Goal: Information Seeking & Learning: Learn about a topic

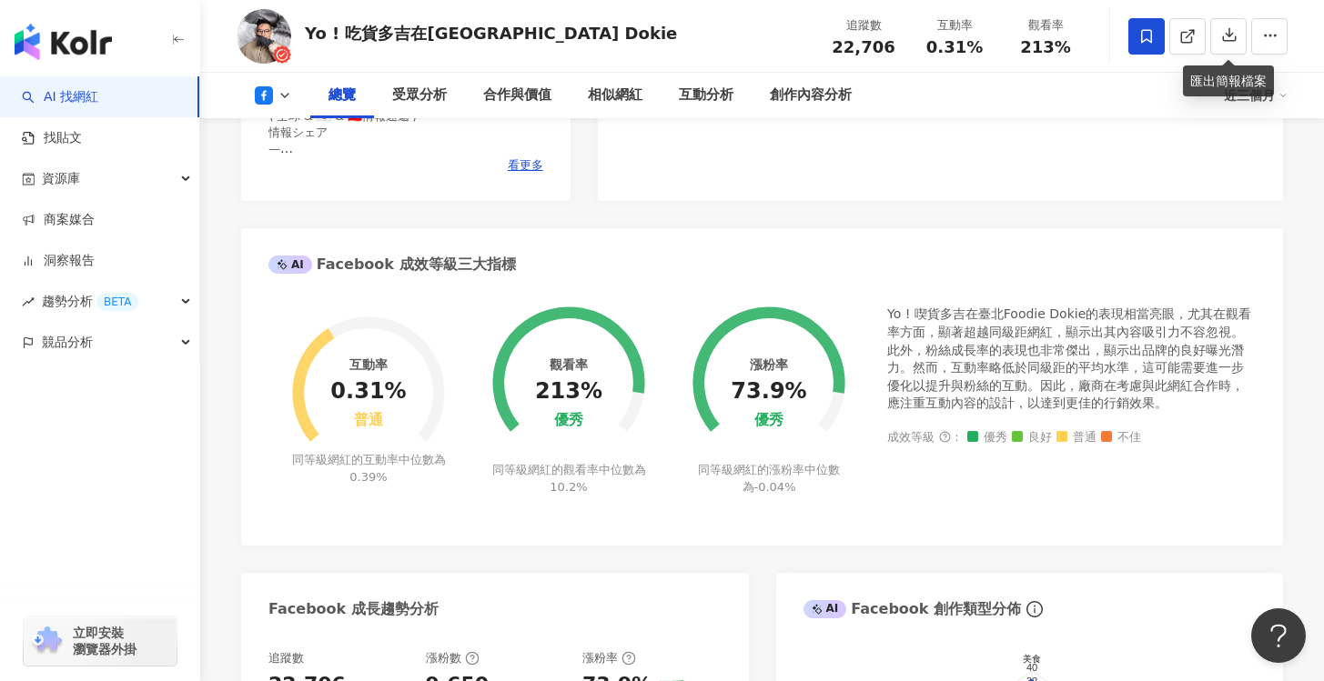
scroll to position [144, 0]
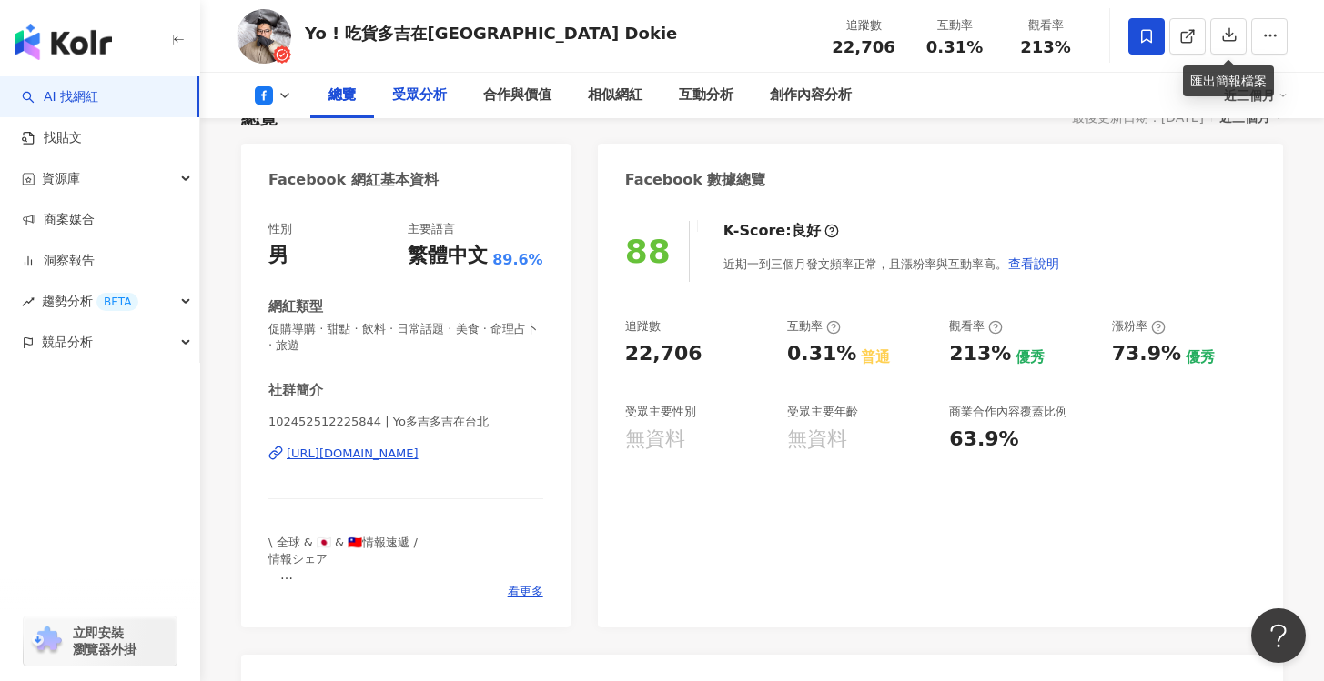
click at [403, 90] on div "受眾分析" at bounding box center [419, 96] width 55 height 22
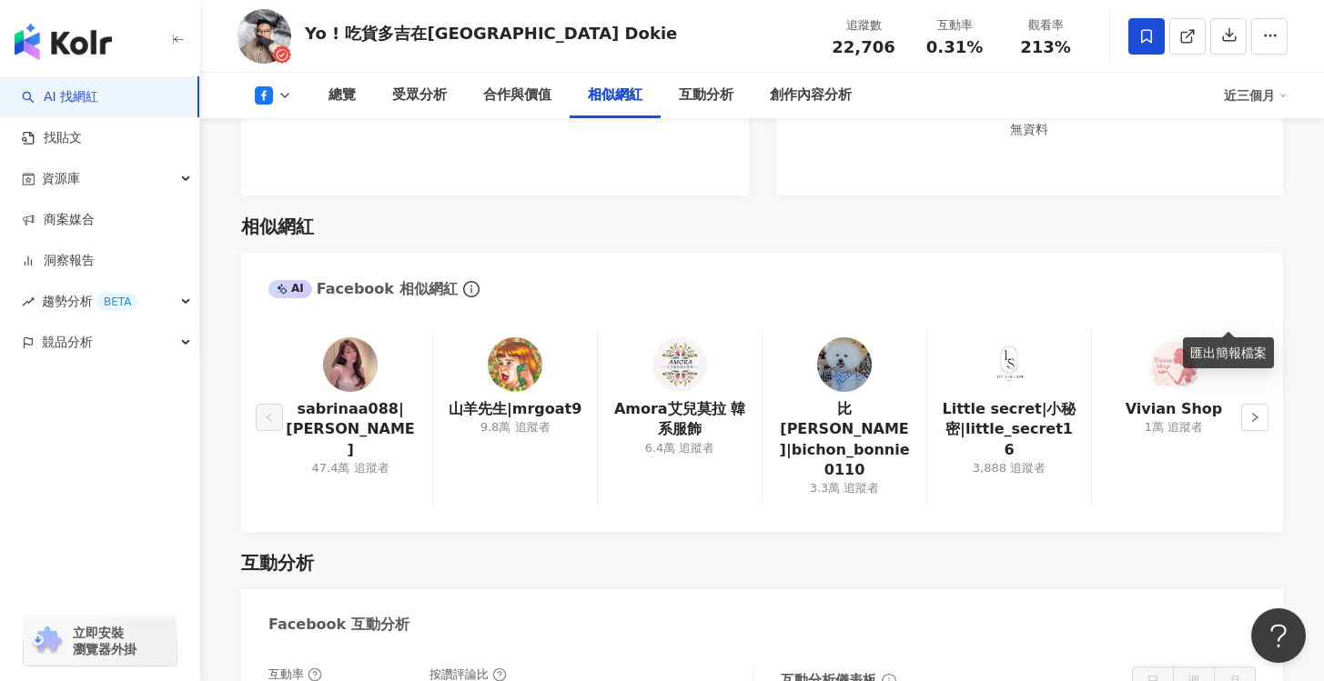
scroll to position [2465, 0]
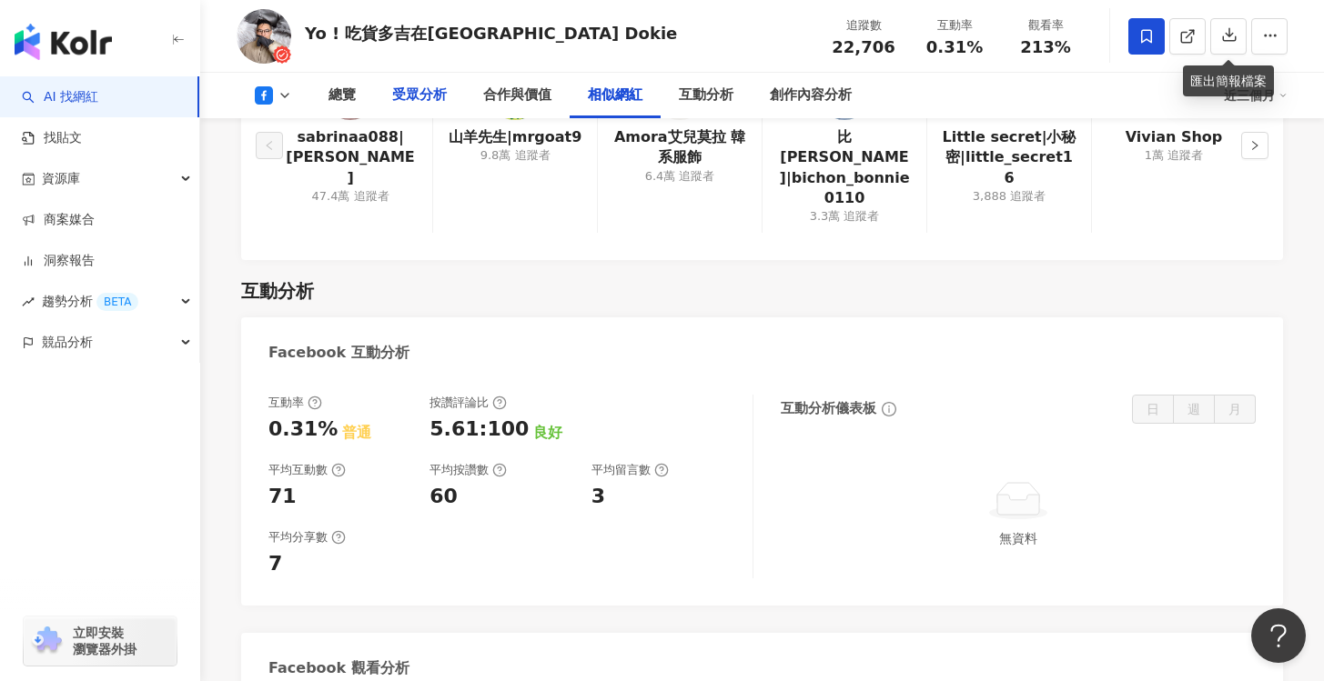
click at [413, 92] on div "受眾分析" at bounding box center [419, 96] width 55 height 22
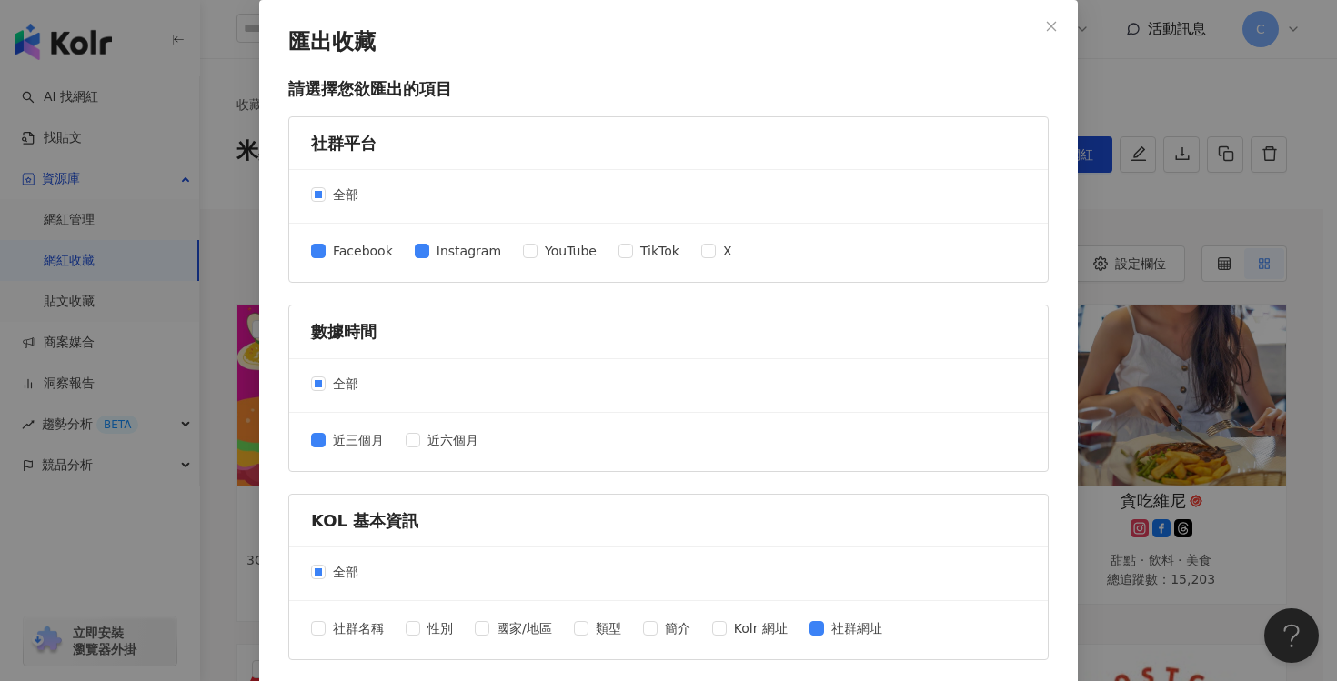
scroll to position [731, 0]
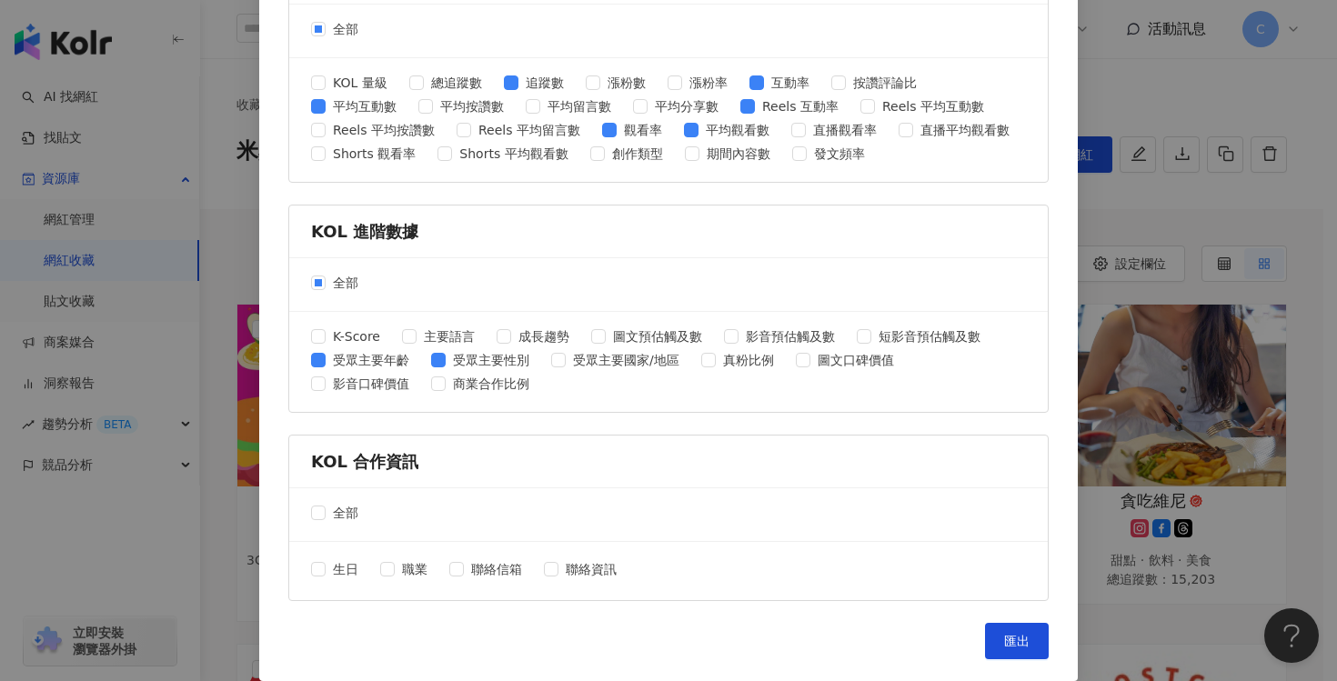
click at [1155, 240] on div "匯出收藏 請選擇您欲匯出的項目 社群平台 全部 Facebook Instagram YouTube TikTok X 數據時間 全部 近三個月 近六個月 K…" at bounding box center [668, 340] width 1337 height 681
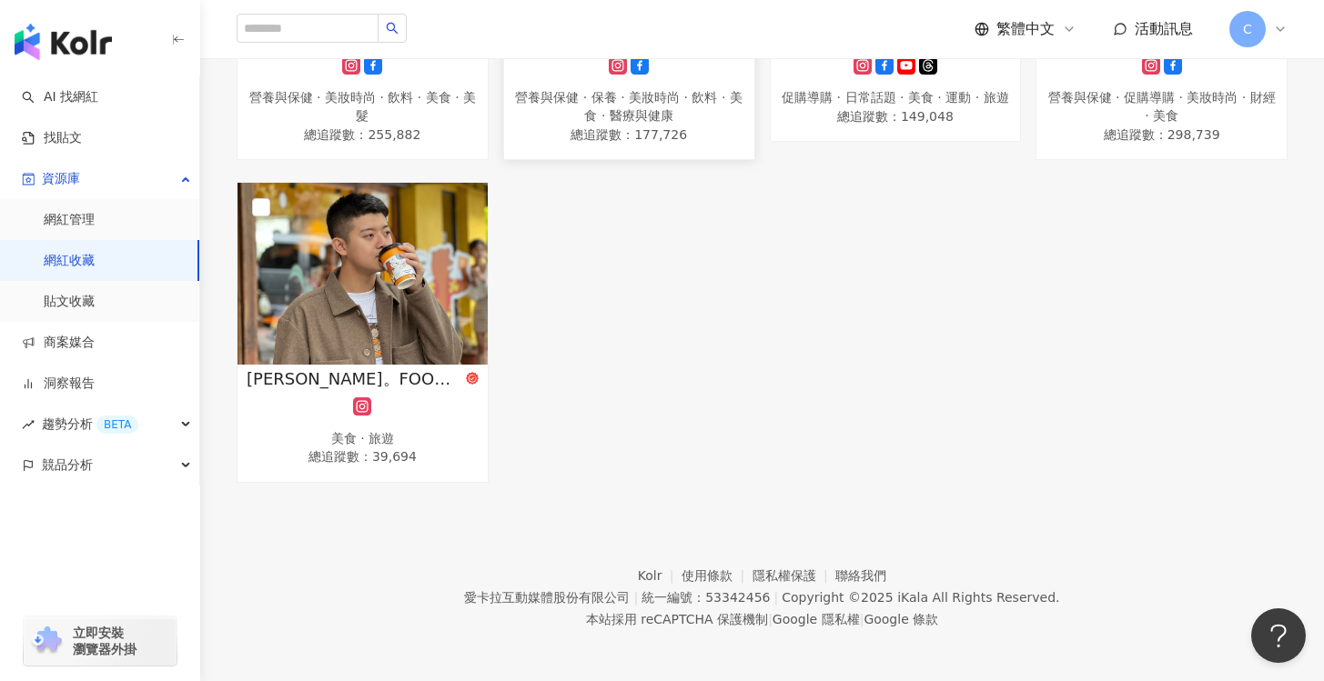
scroll to position [635, 0]
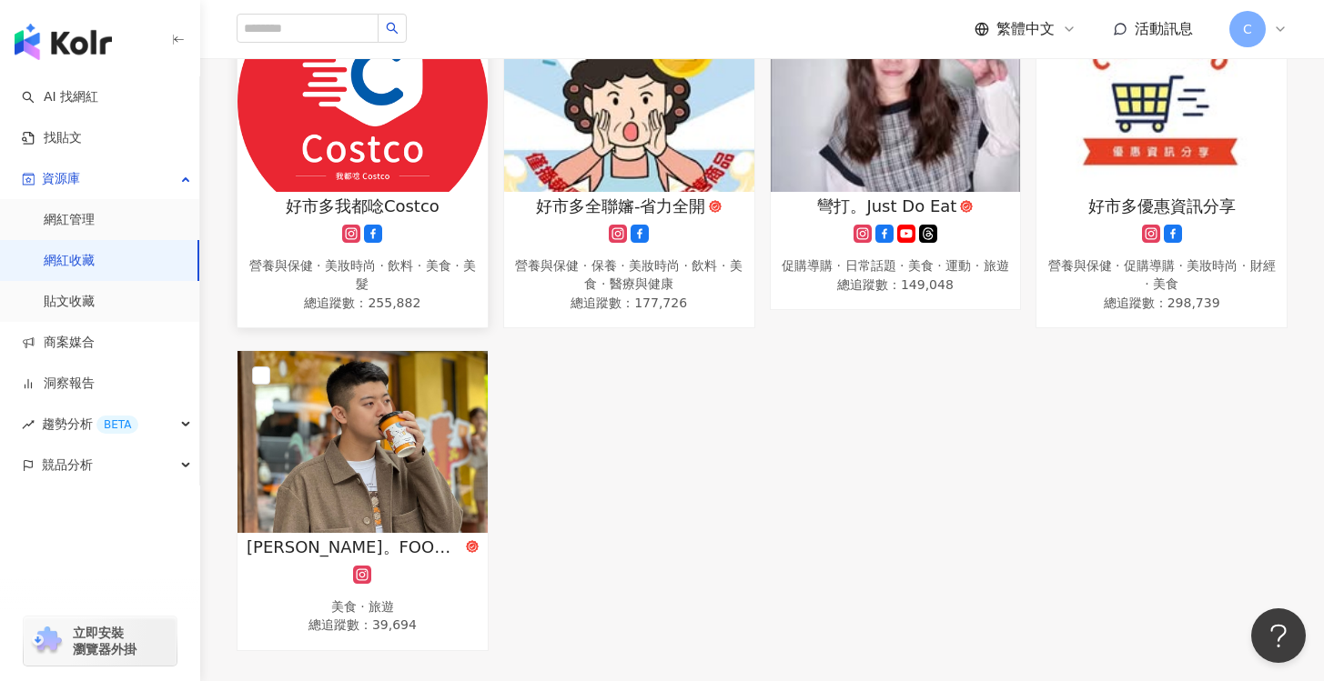
click at [315, 142] on img at bounding box center [362, 101] width 250 height 182
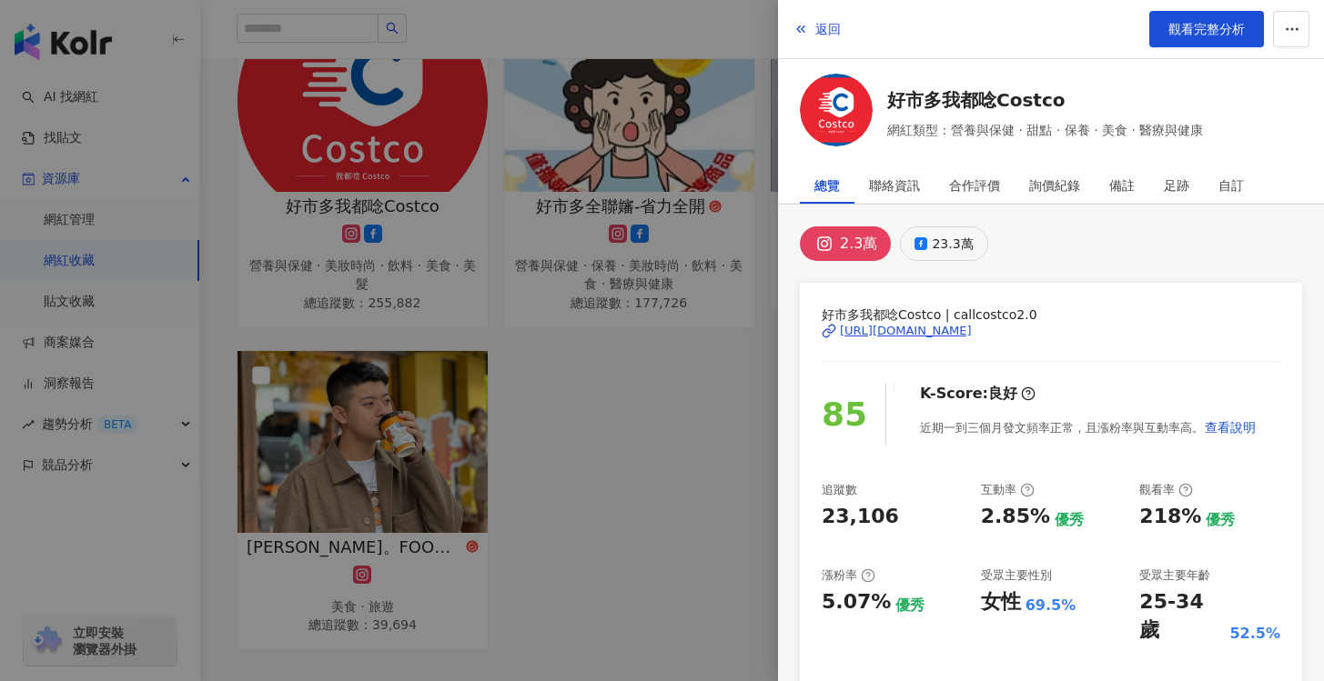
click at [927, 238] on button "23.3萬" at bounding box center [943, 243] width 87 height 35
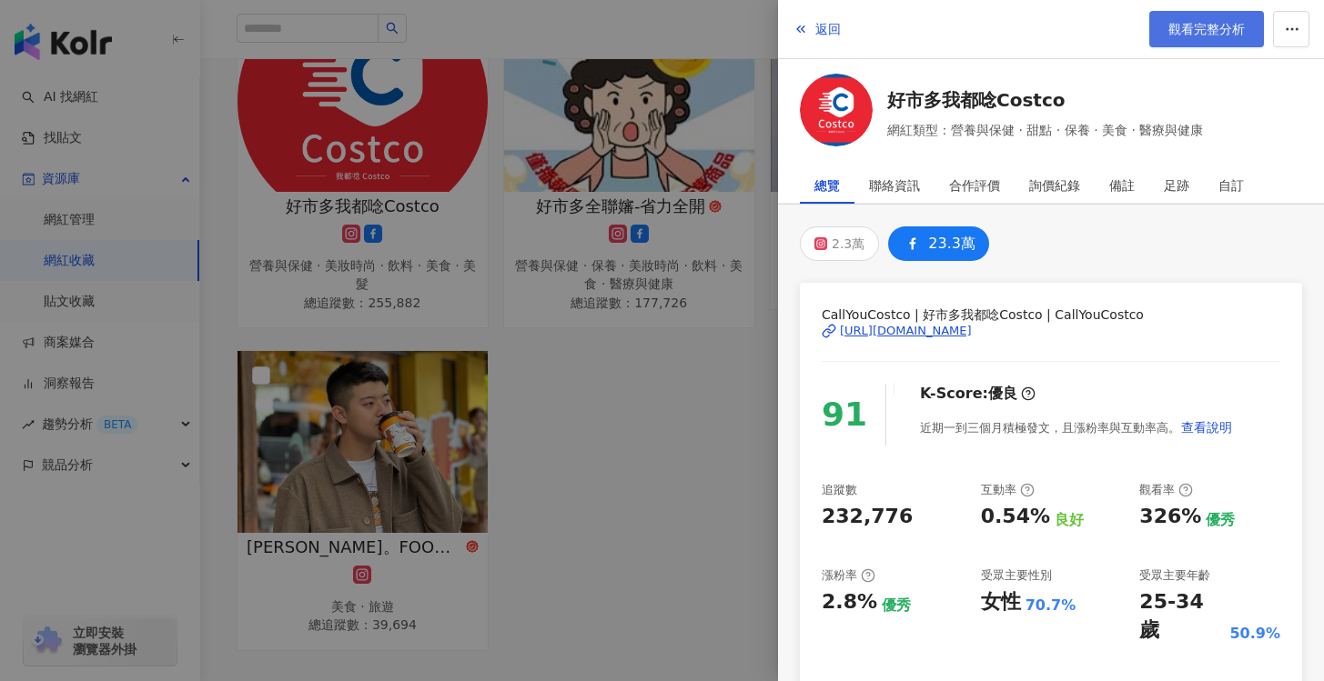
click at [1202, 33] on span "觀看完整分析" at bounding box center [1206, 29] width 76 height 15
click at [708, 446] on div at bounding box center [662, 340] width 1324 height 681
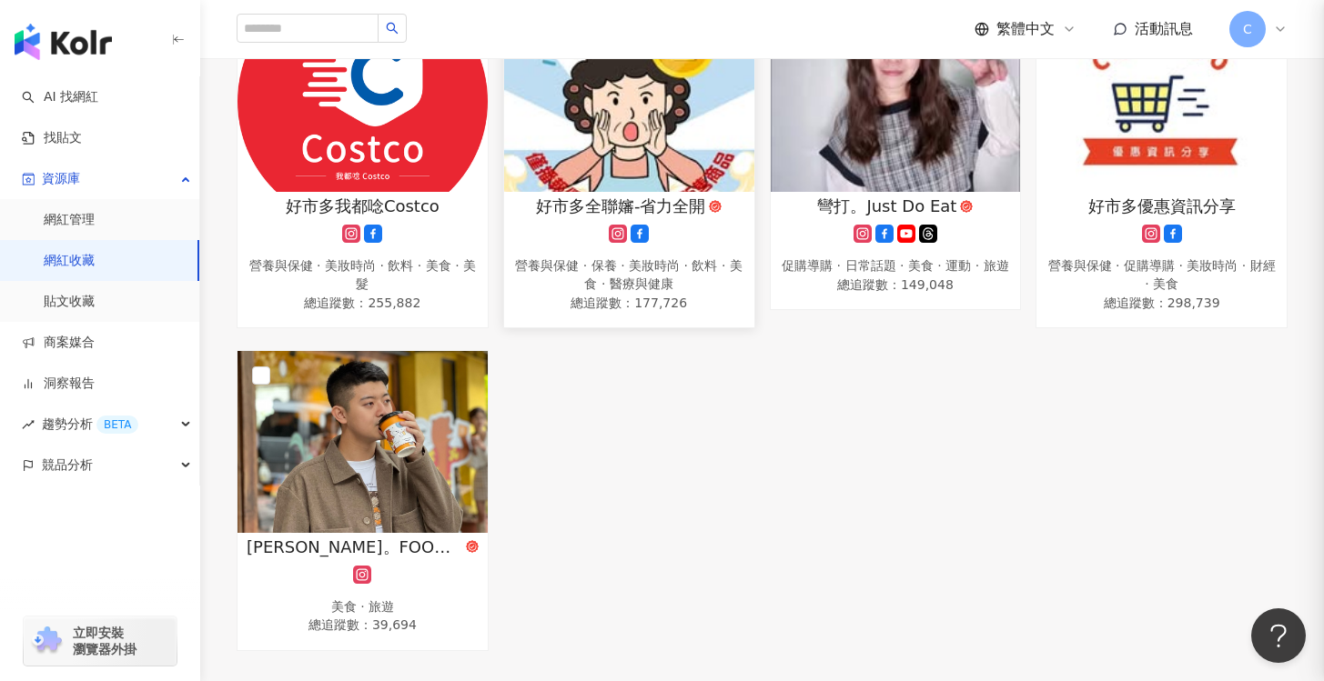
click at [643, 168] on img at bounding box center [629, 101] width 250 height 182
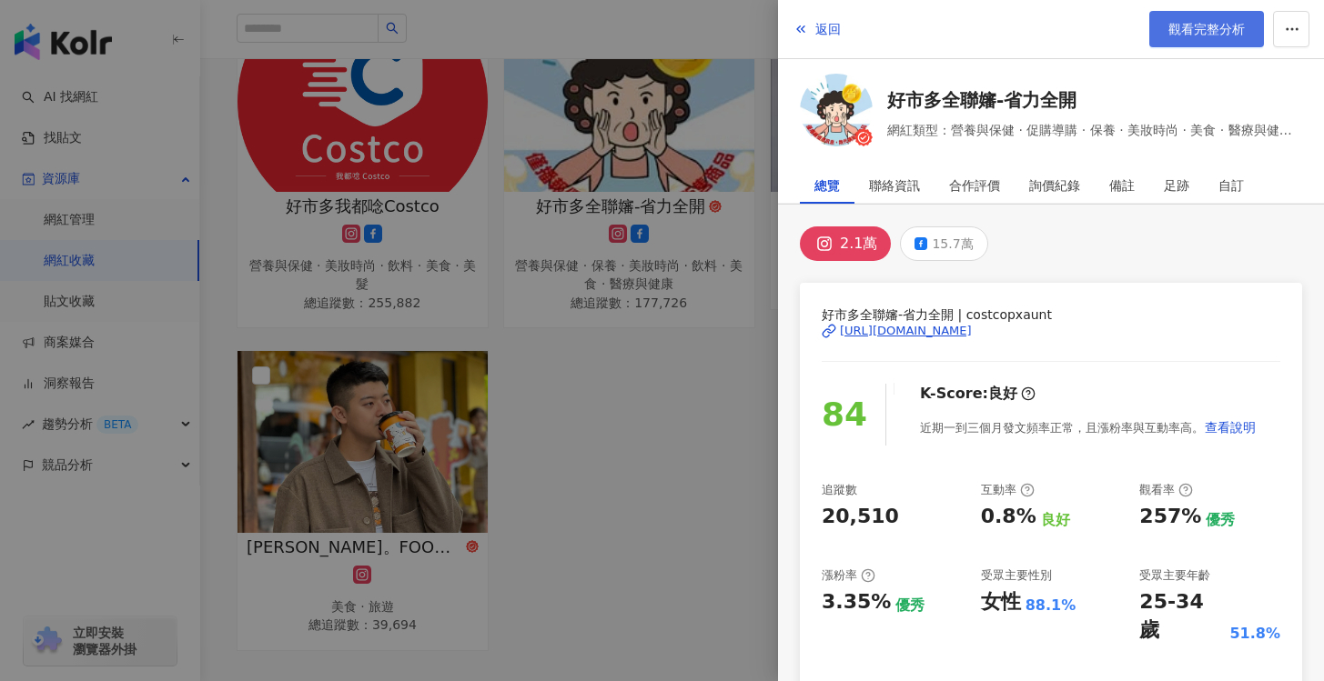
click at [1201, 38] on link "觀看完整分析" at bounding box center [1206, 29] width 115 height 36
drag, startPoint x: 731, startPoint y: 404, endPoint x: 739, endPoint y: 394, distance: 12.4
click at [731, 403] on div at bounding box center [662, 340] width 1324 height 681
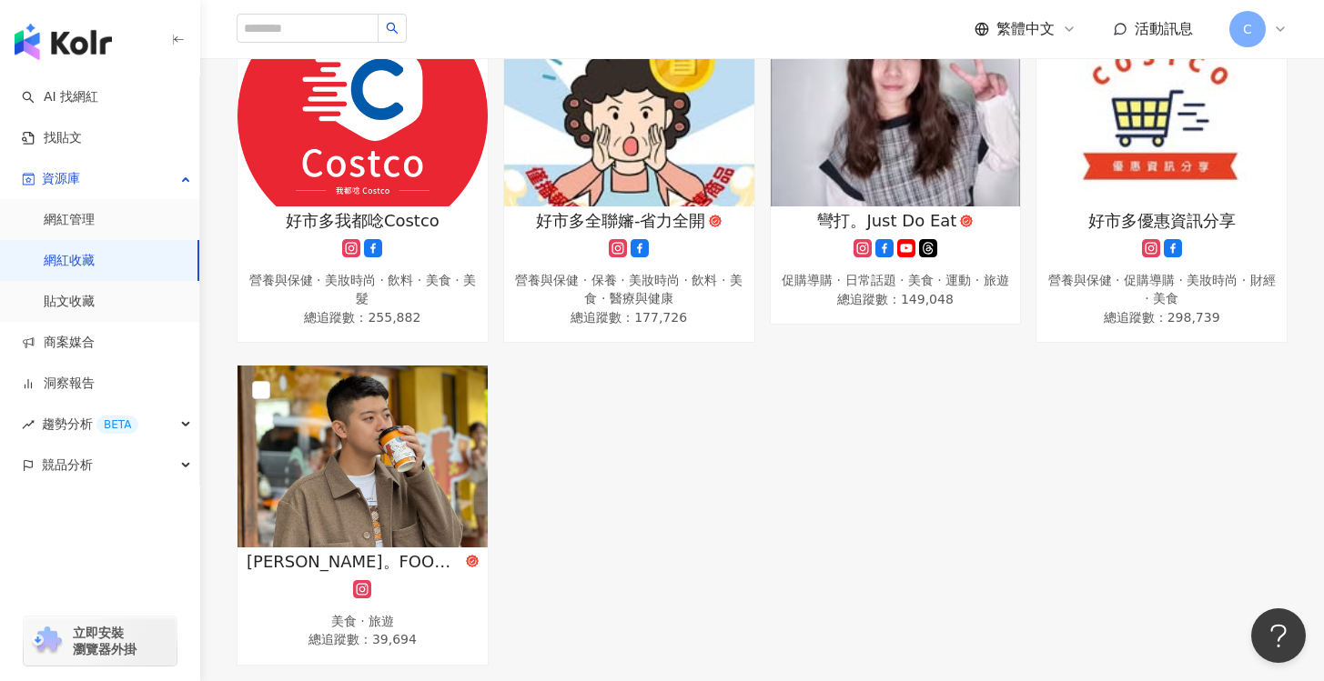
scroll to position [524, 0]
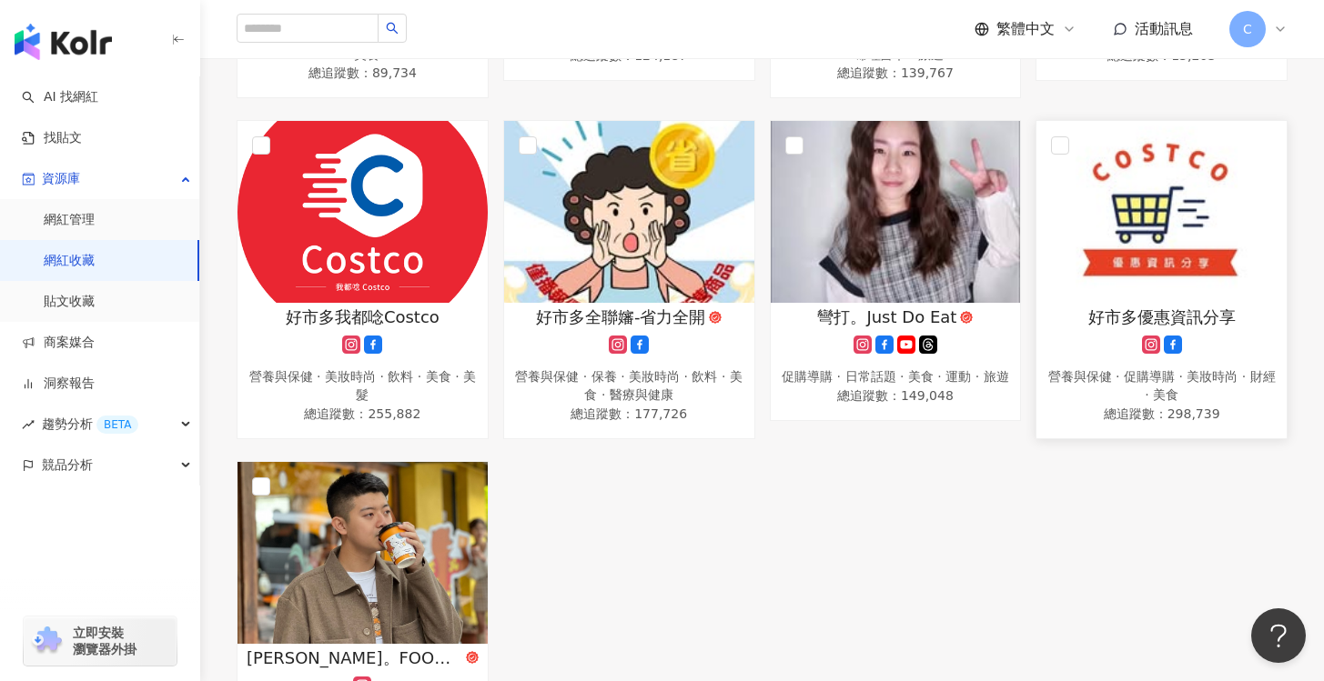
click at [1106, 225] on img at bounding box center [1161, 212] width 250 height 182
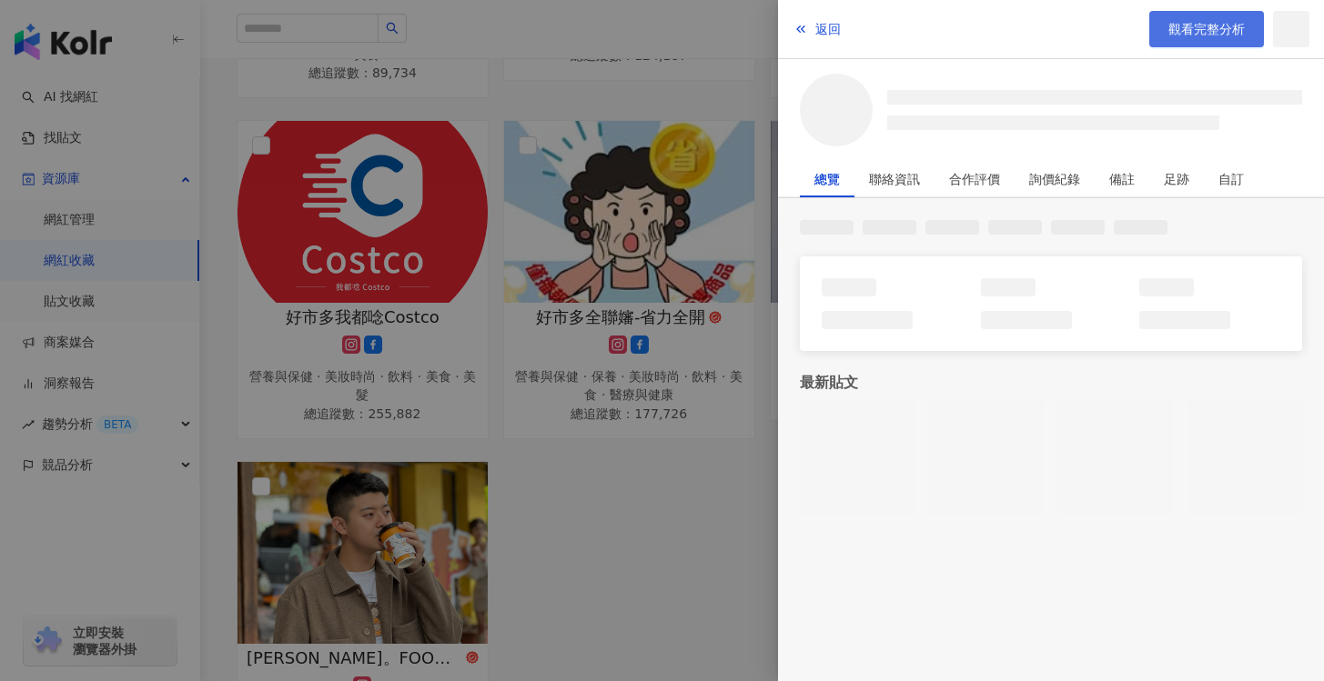
click at [1201, 36] on link "觀看完整分析" at bounding box center [1206, 29] width 115 height 36
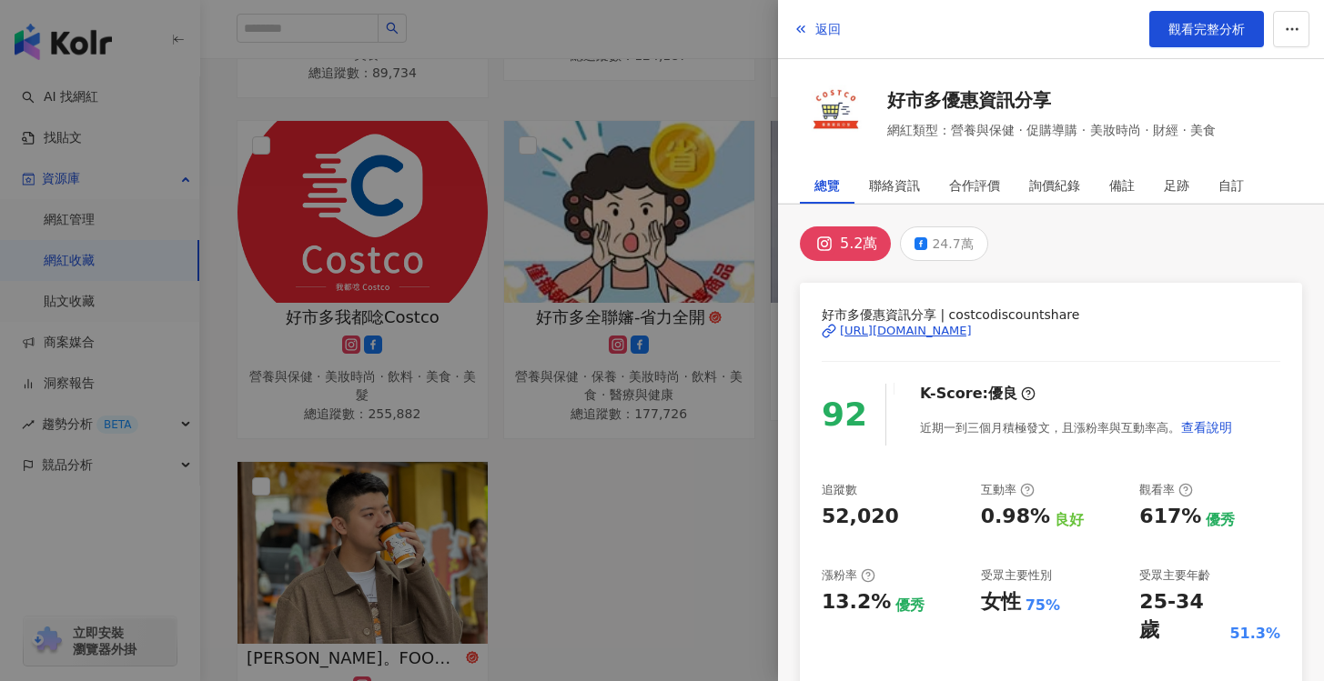
drag, startPoint x: 600, startPoint y: 375, endPoint x: 626, endPoint y: 391, distance: 30.3
click at [601, 375] on div at bounding box center [662, 340] width 1324 height 681
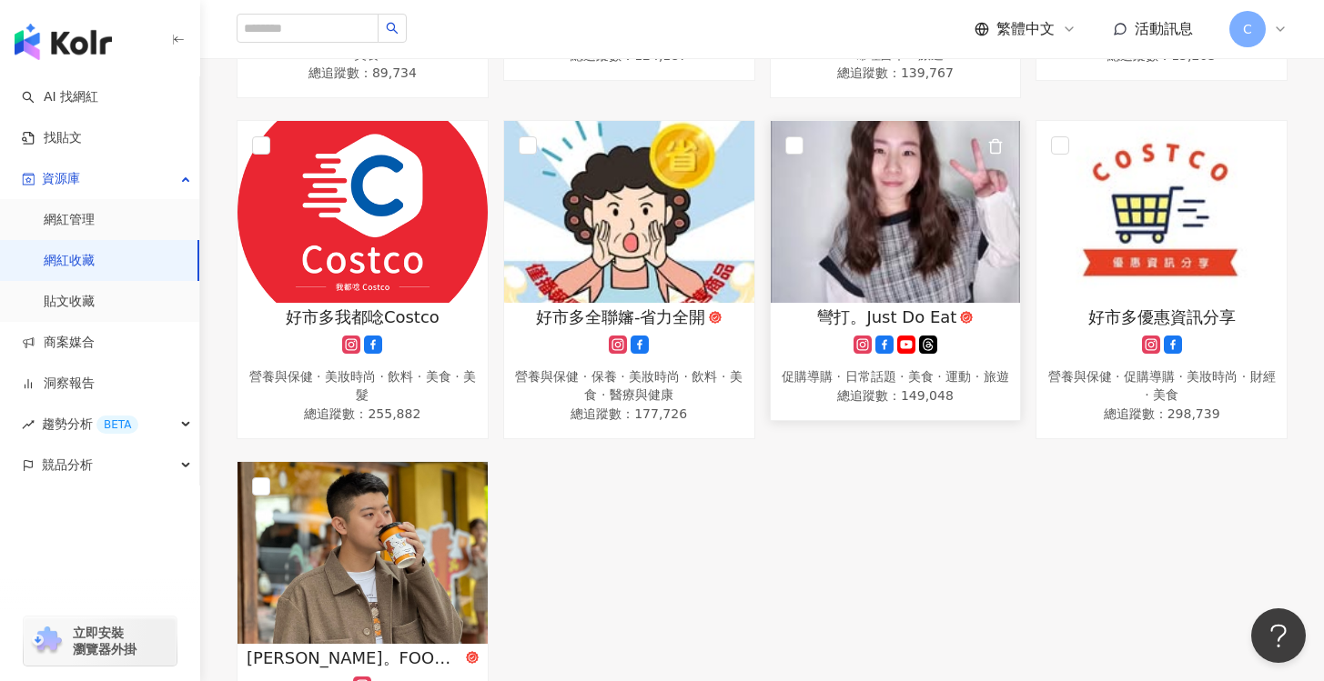
click at [878, 232] on img at bounding box center [895, 212] width 250 height 182
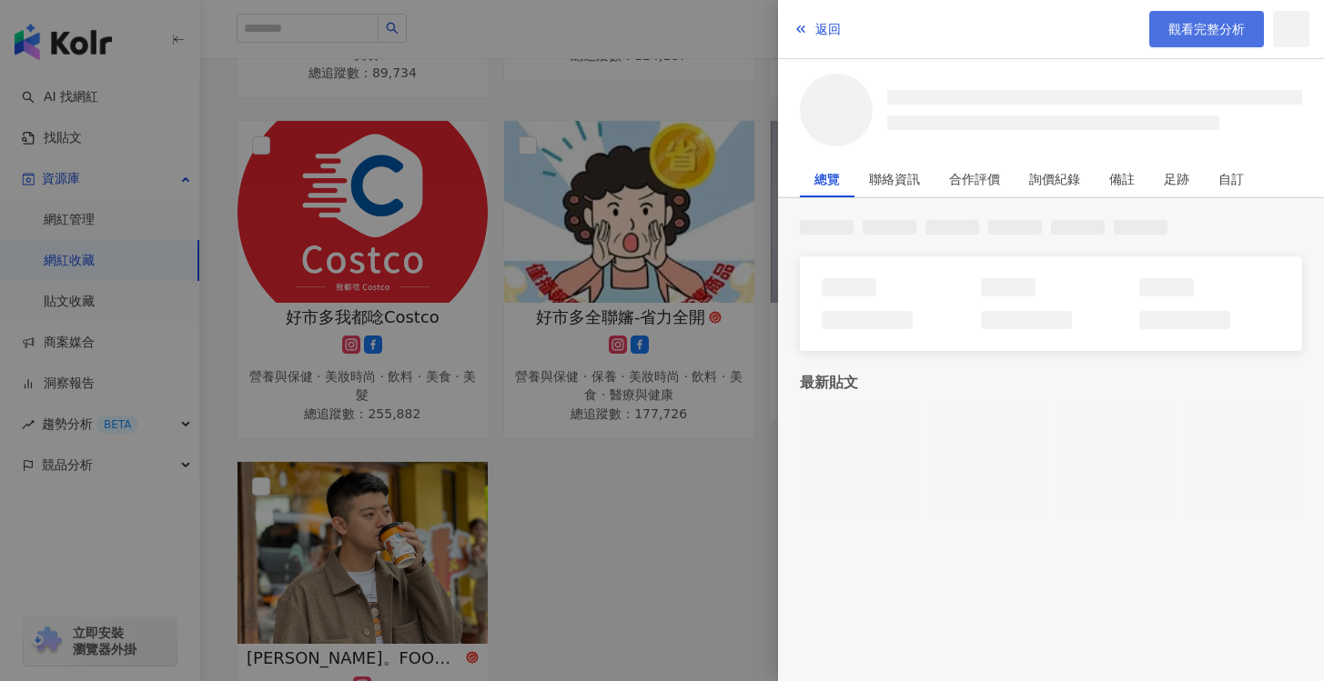
click at [1200, 13] on link "觀看完整分析" at bounding box center [1206, 29] width 115 height 36
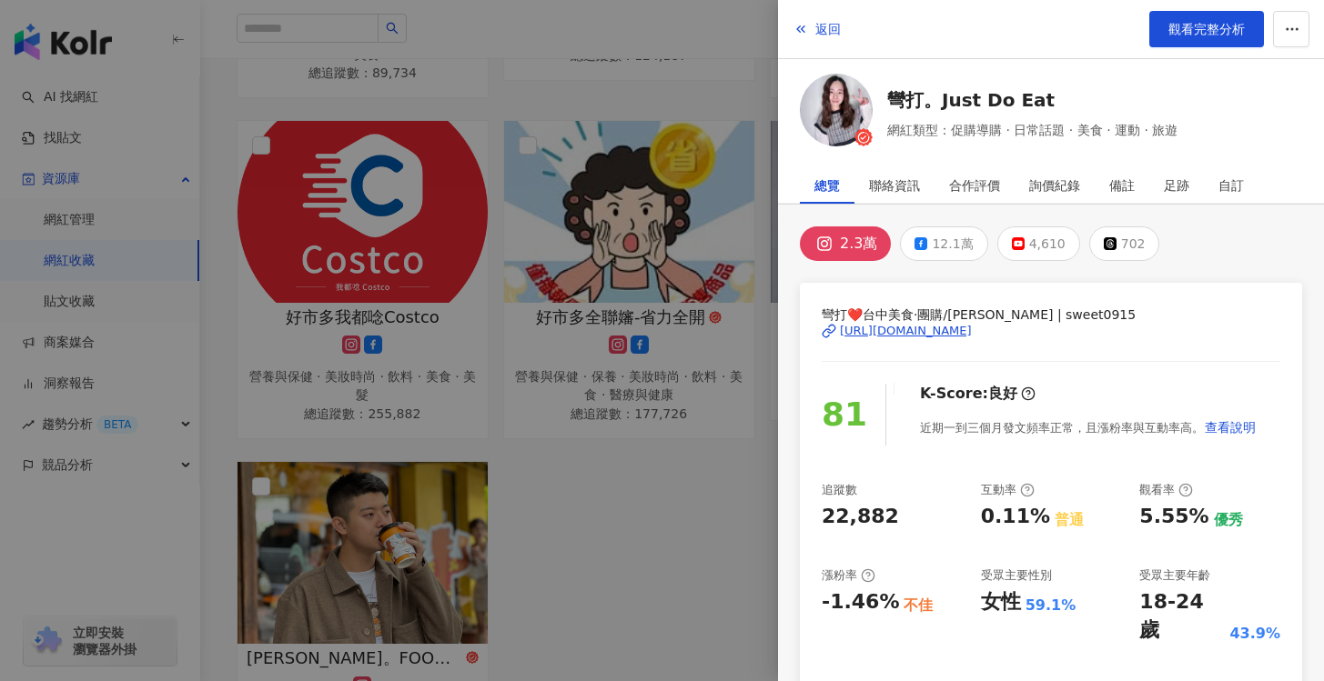
click at [636, 500] on div at bounding box center [662, 340] width 1324 height 681
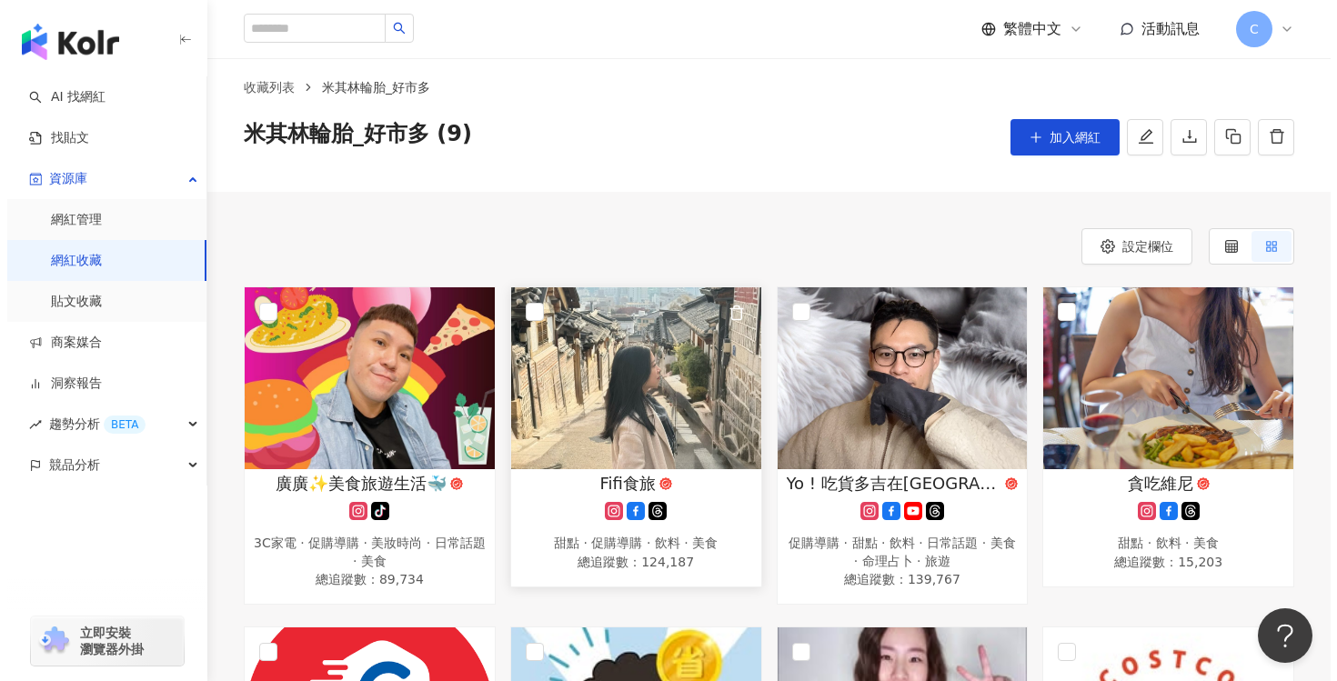
scroll to position [33, 0]
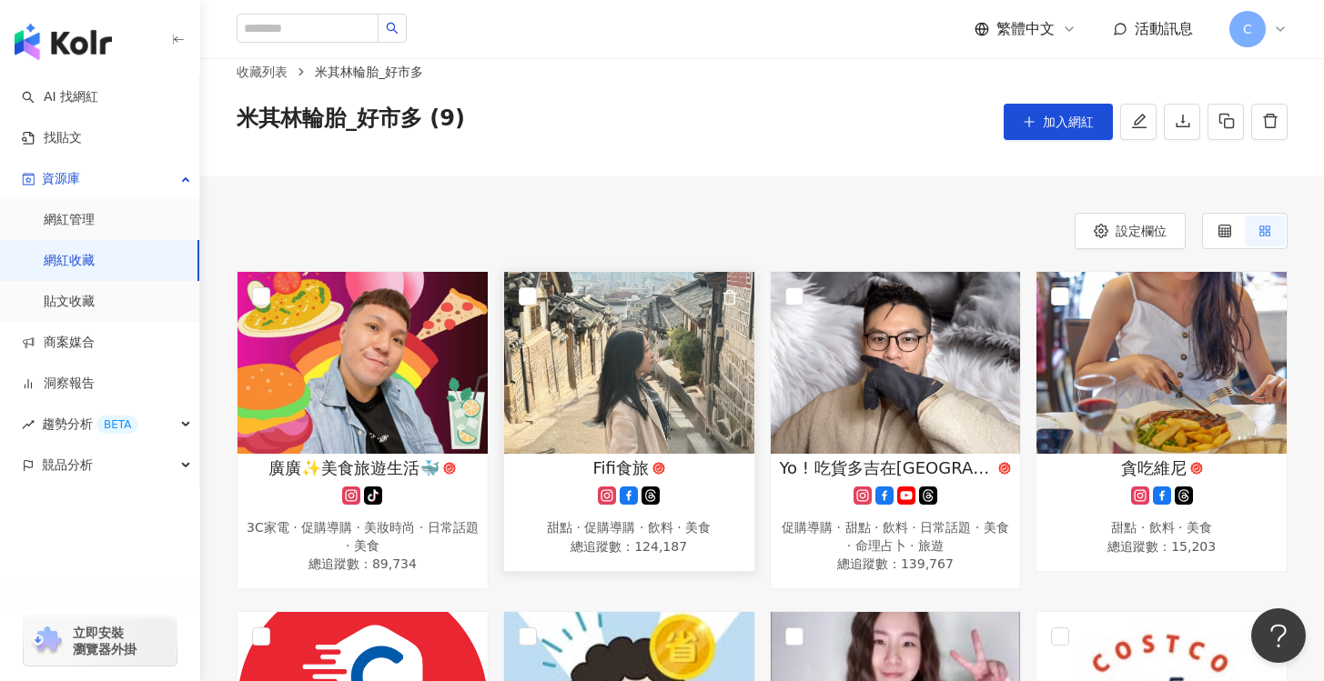
click at [637, 357] on img at bounding box center [629, 363] width 250 height 182
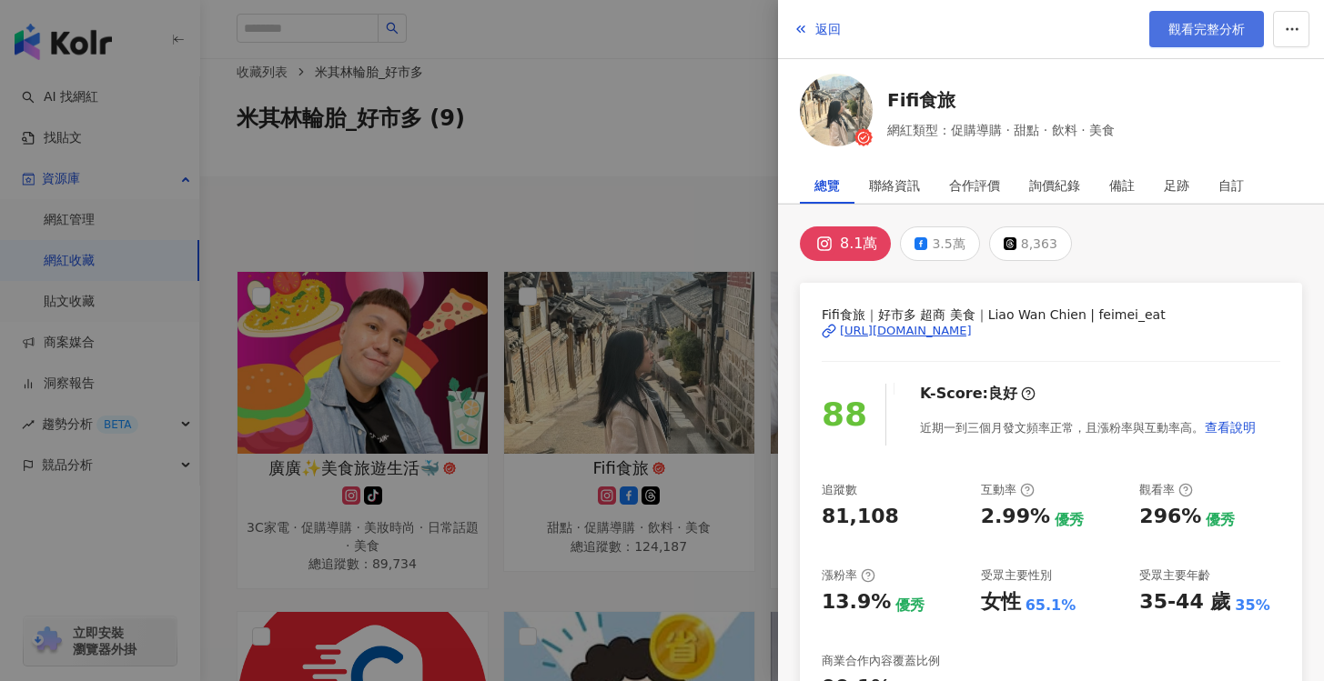
click at [1185, 33] on span "觀看完整分析" at bounding box center [1206, 29] width 76 height 15
click at [684, 335] on div at bounding box center [662, 340] width 1324 height 681
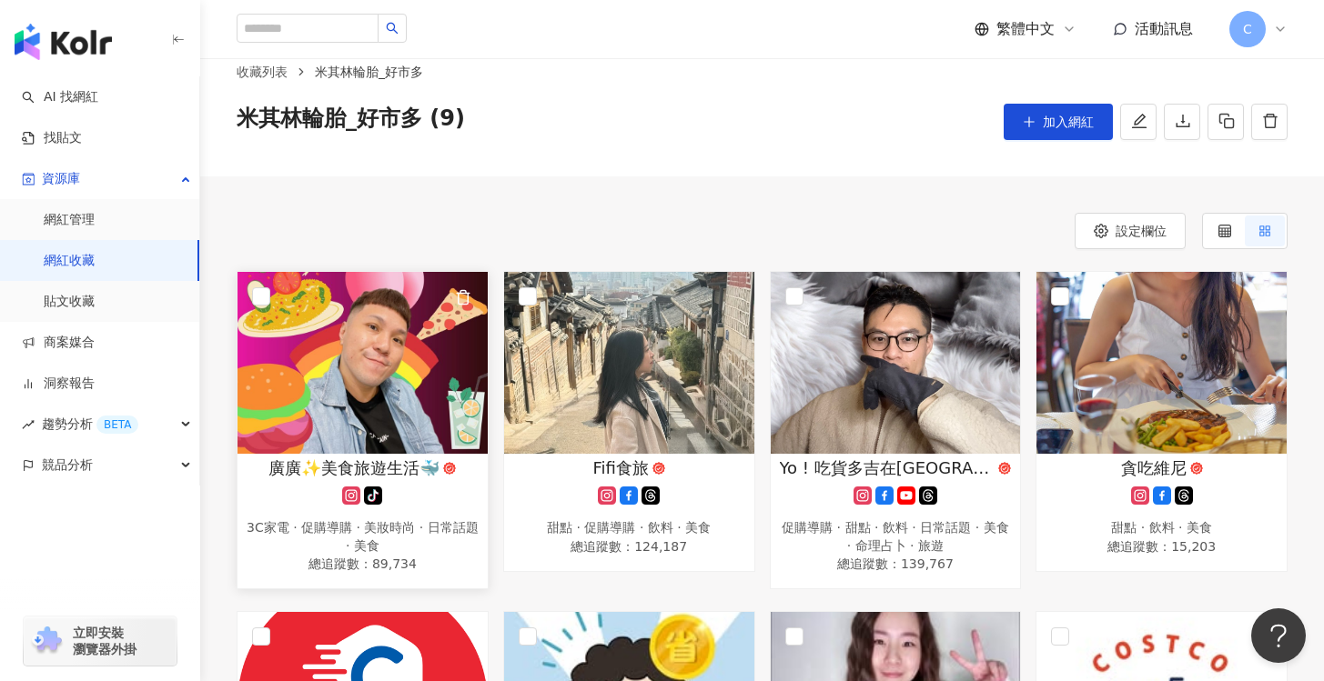
click at [408, 388] on img at bounding box center [362, 363] width 250 height 182
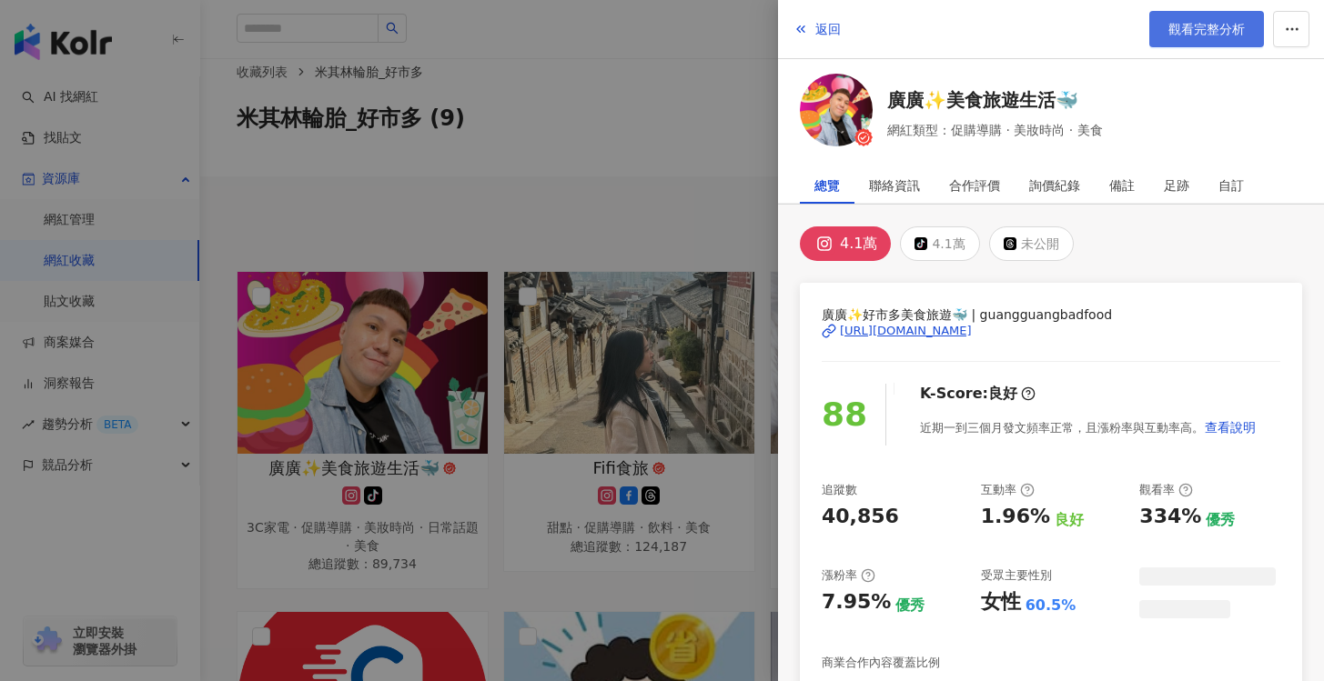
click at [1190, 18] on link "觀看完整分析" at bounding box center [1206, 29] width 115 height 36
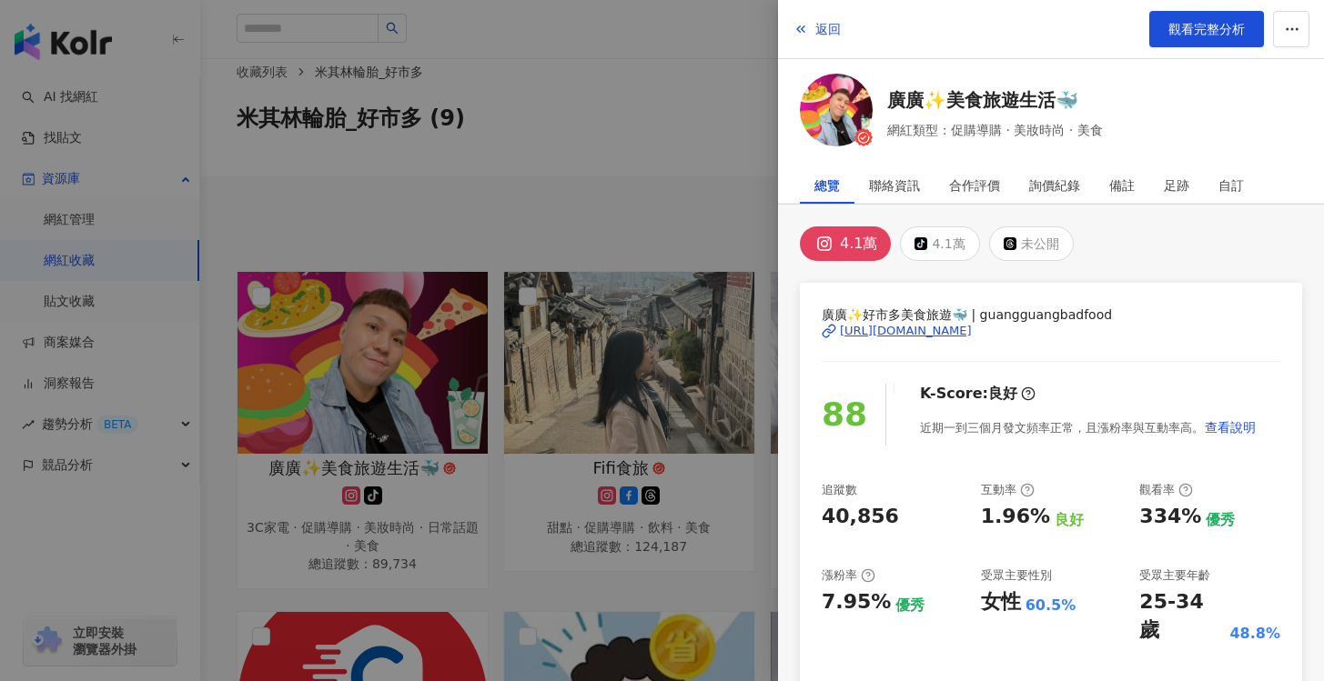
click at [717, 221] on div at bounding box center [662, 340] width 1324 height 681
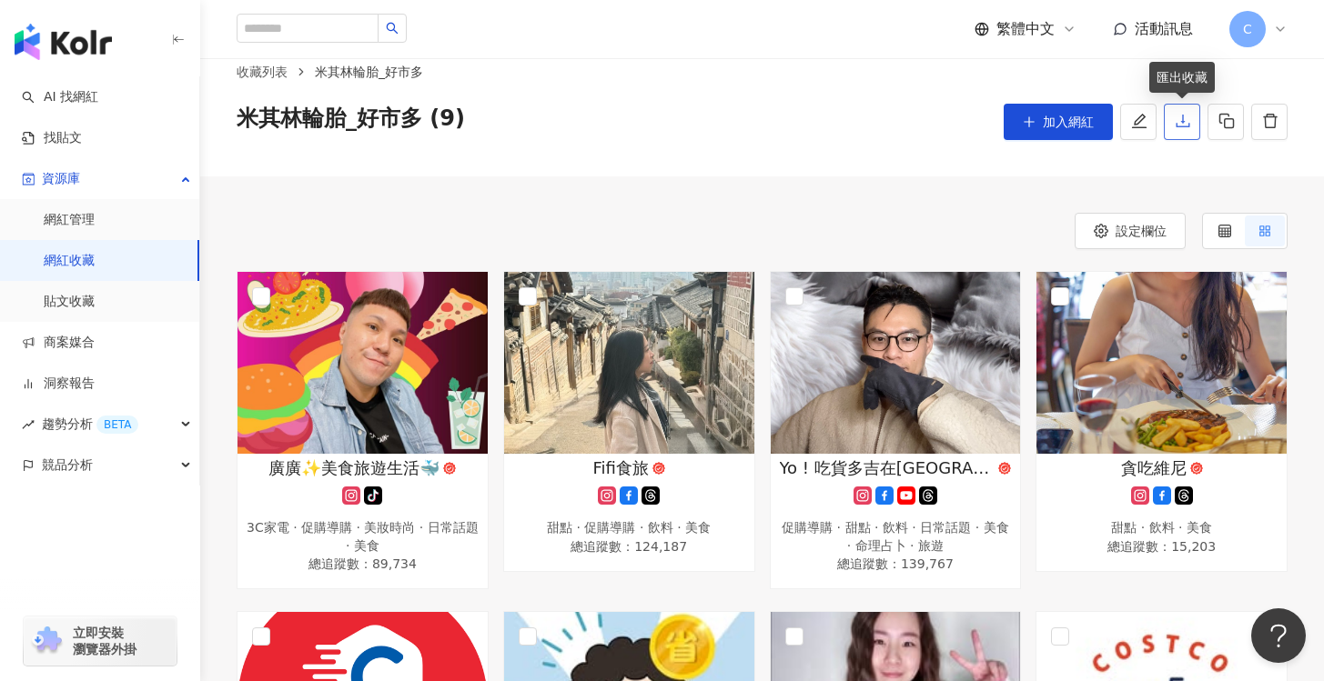
click at [1179, 121] on icon "download" at bounding box center [1182, 121] width 16 height 16
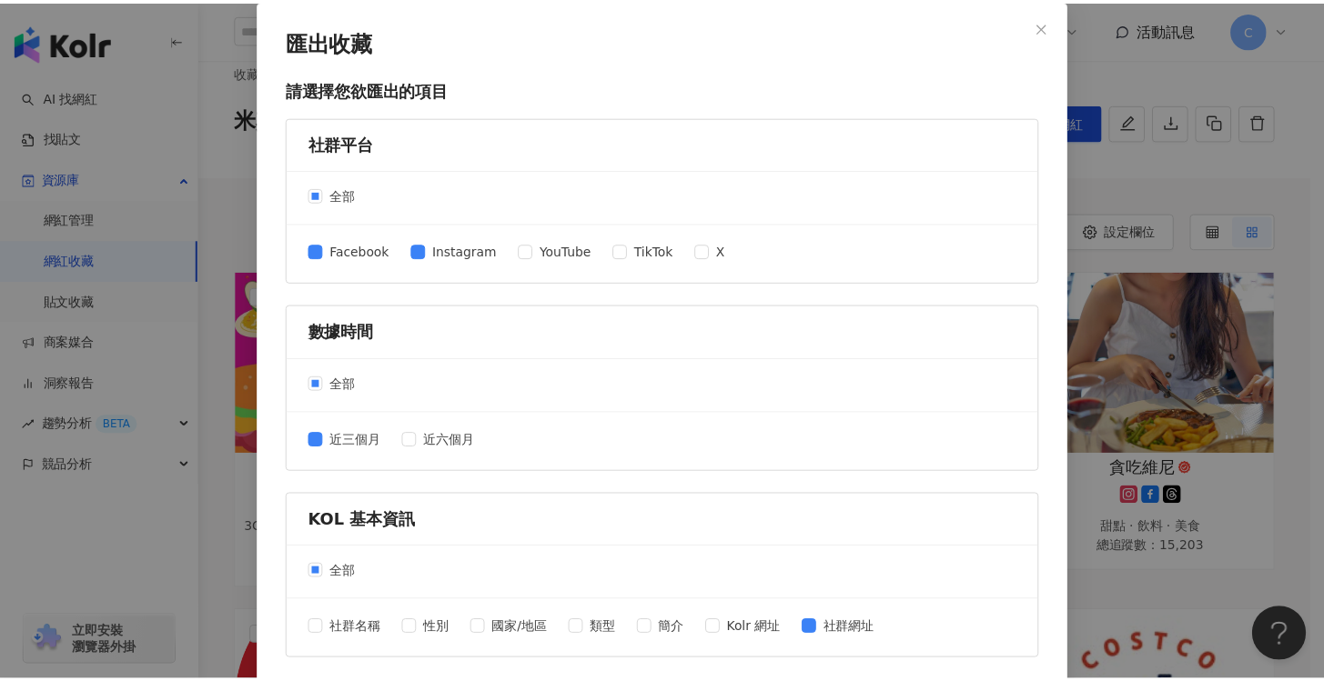
scroll to position [731, 0]
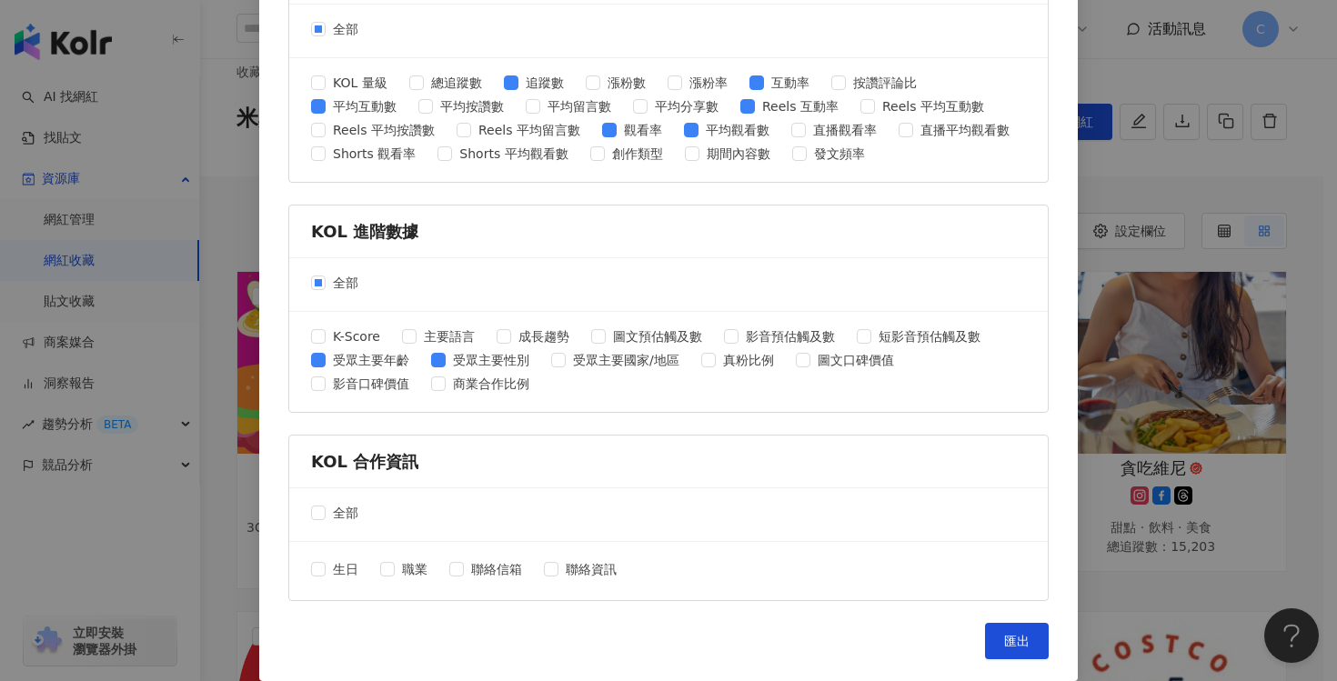
click at [1154, 243] on div "匯出收藏 請選擇您欲匯出的項目 社群平台 全部 Facebook Instagram YouTube TikTok X 數據時間 全部 近三個月 近六個月 K…" at bounding box center [668, 340] width 1337 height 681
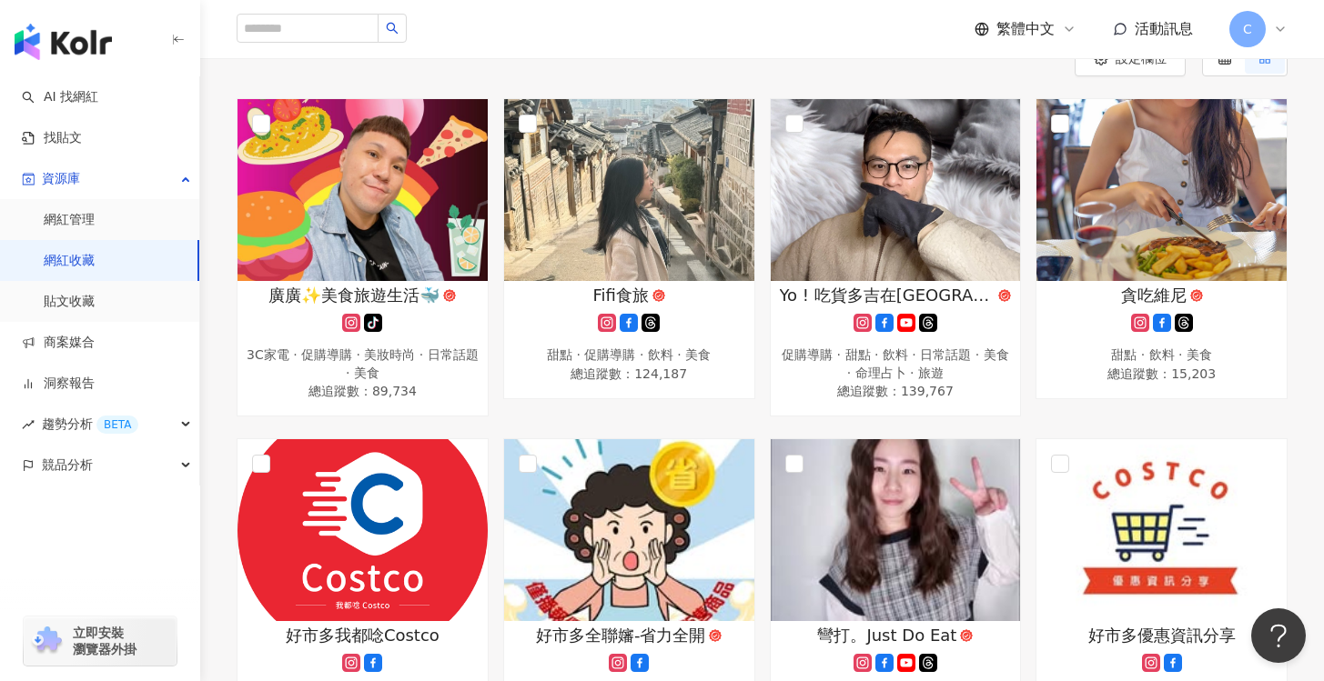
scroll to position [0, 0]
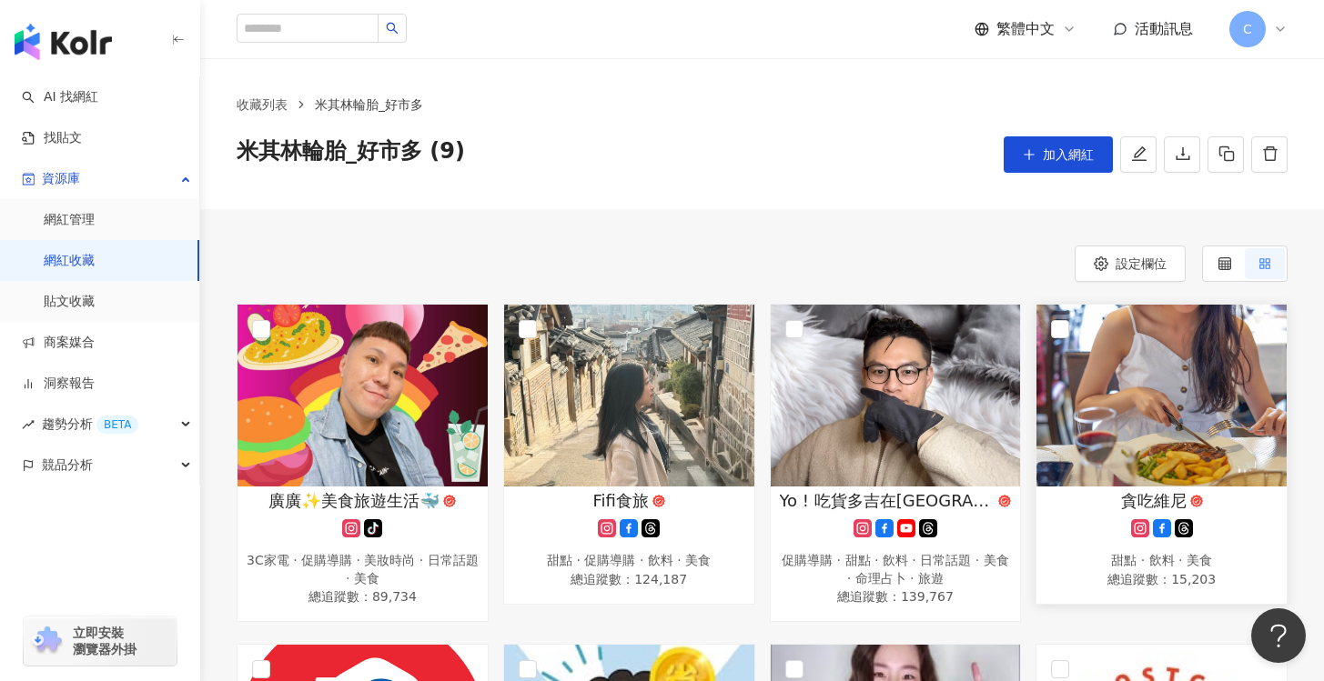
click at [1070, 377] on img at bounding box center [1161, 396] width 250 height 182
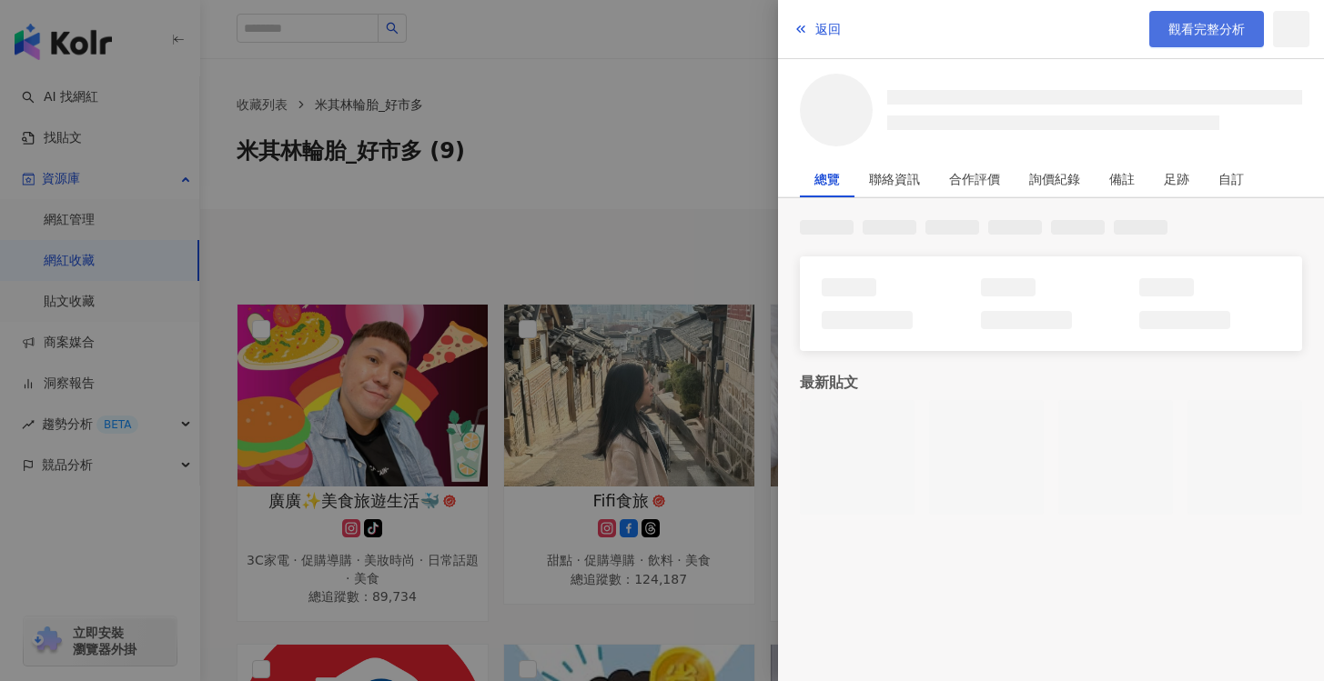
click at [1191, 31] on span "觀看完整分析" at bounding box center [1206, 29] width 76 height 15
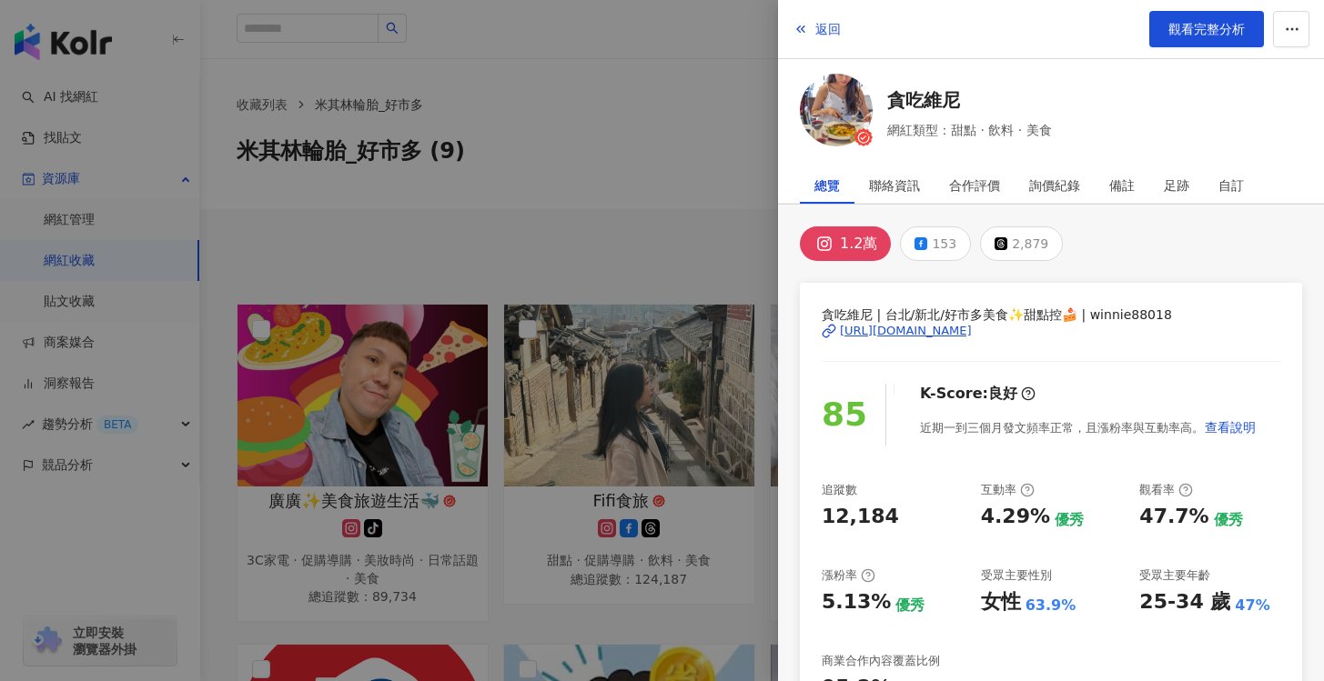
click at [602, 212] on div at bounding box center [662, 340] width 1324 height 681
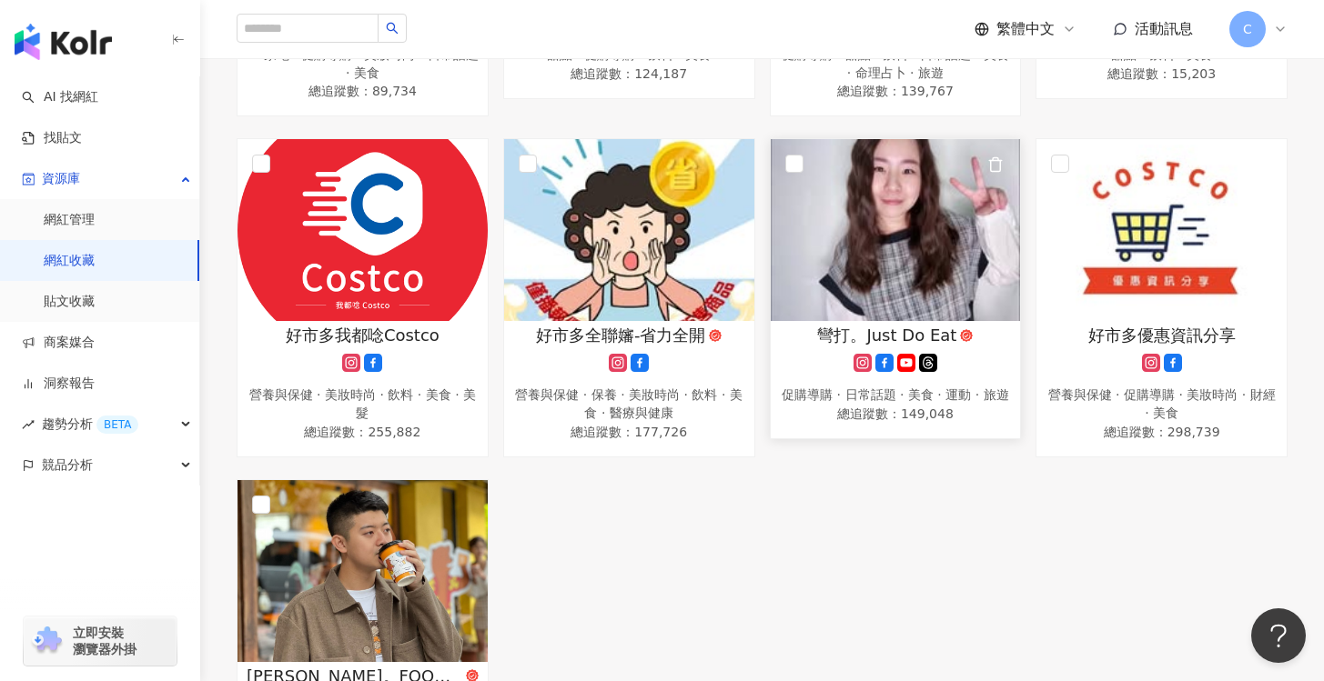
scroll to position [535, 0]
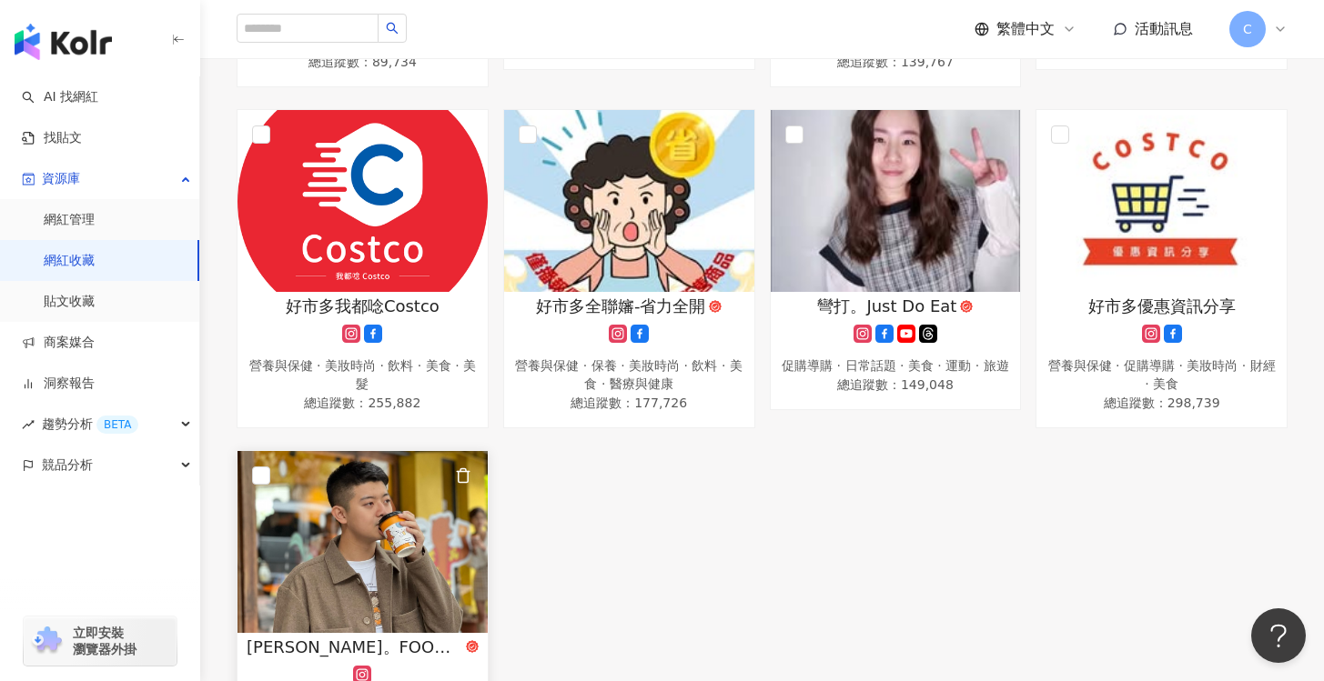
click at [398, 588] on img at bounding box center [362, 542] width 250 height 182
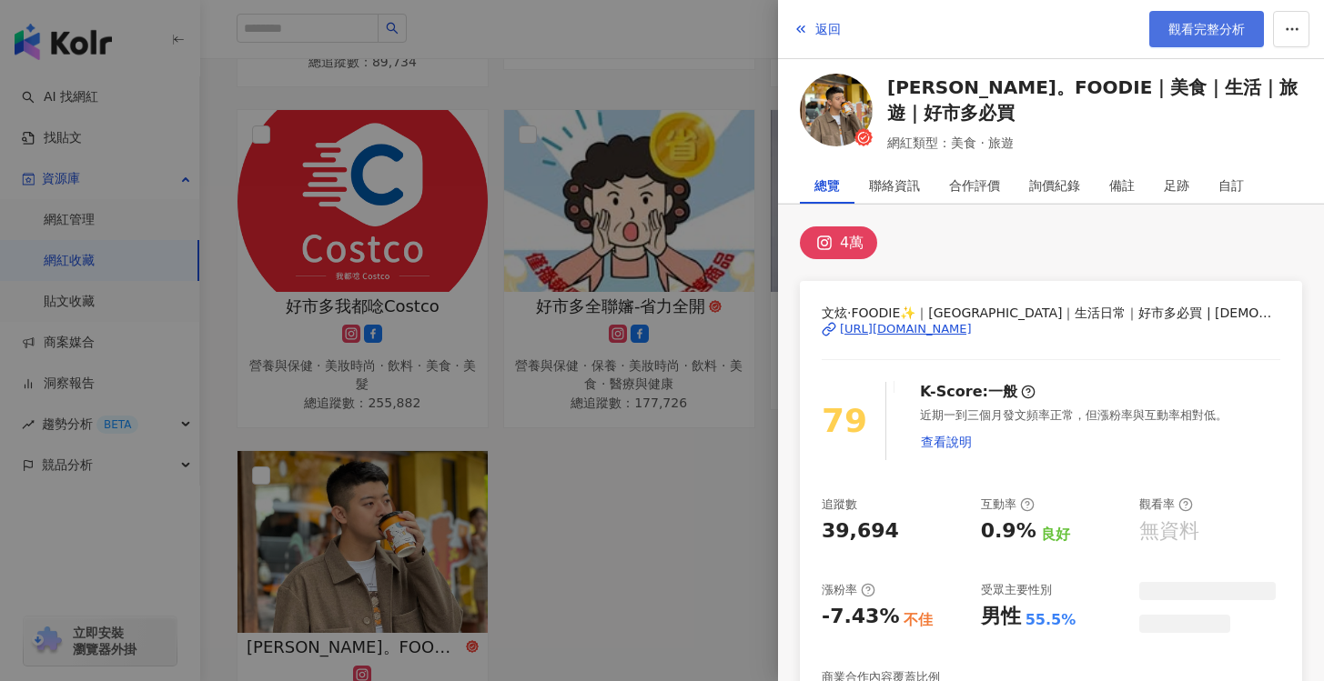
click at [1167, 40] on link "觀看完整分析" at bounding box center [1206, 29] width 115 height 36
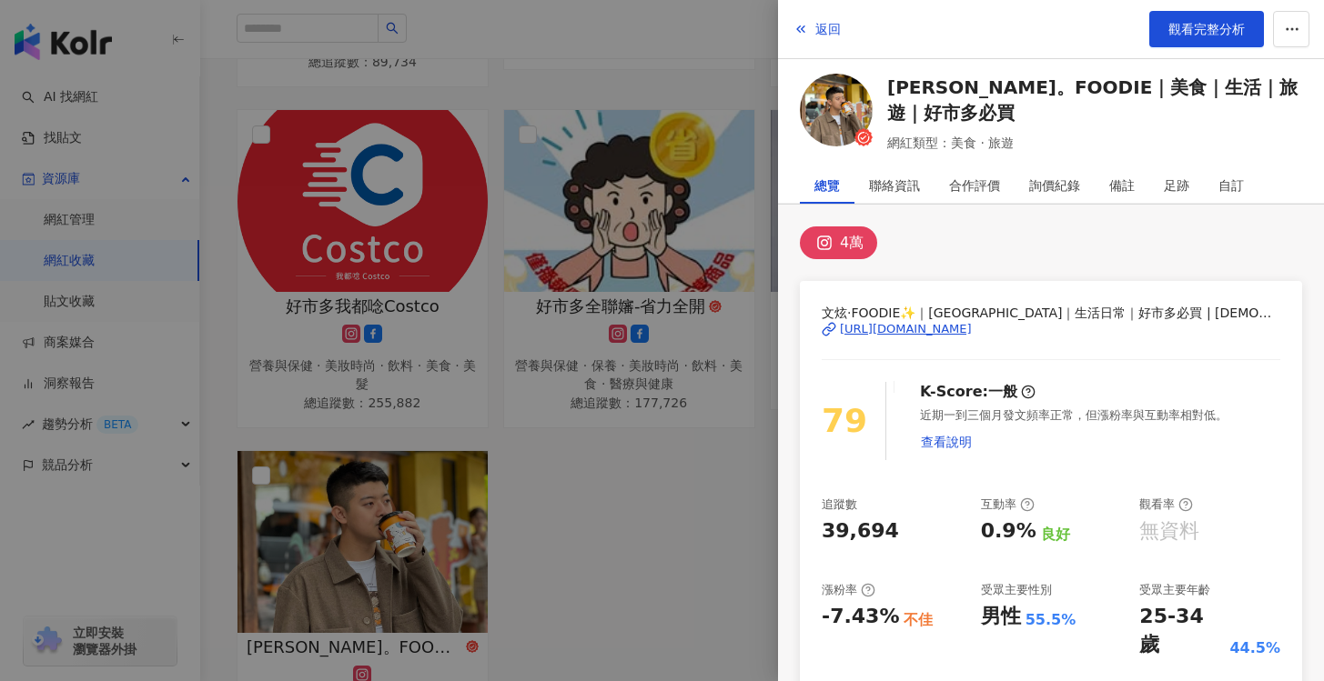
drag, startPoint x: 700, startPoint y: 438, endPoint x: 714, endPoint y: 431, distance: 15.1
click at [701, 438] on div at bounding box center [662, 340] width 1324 height 681
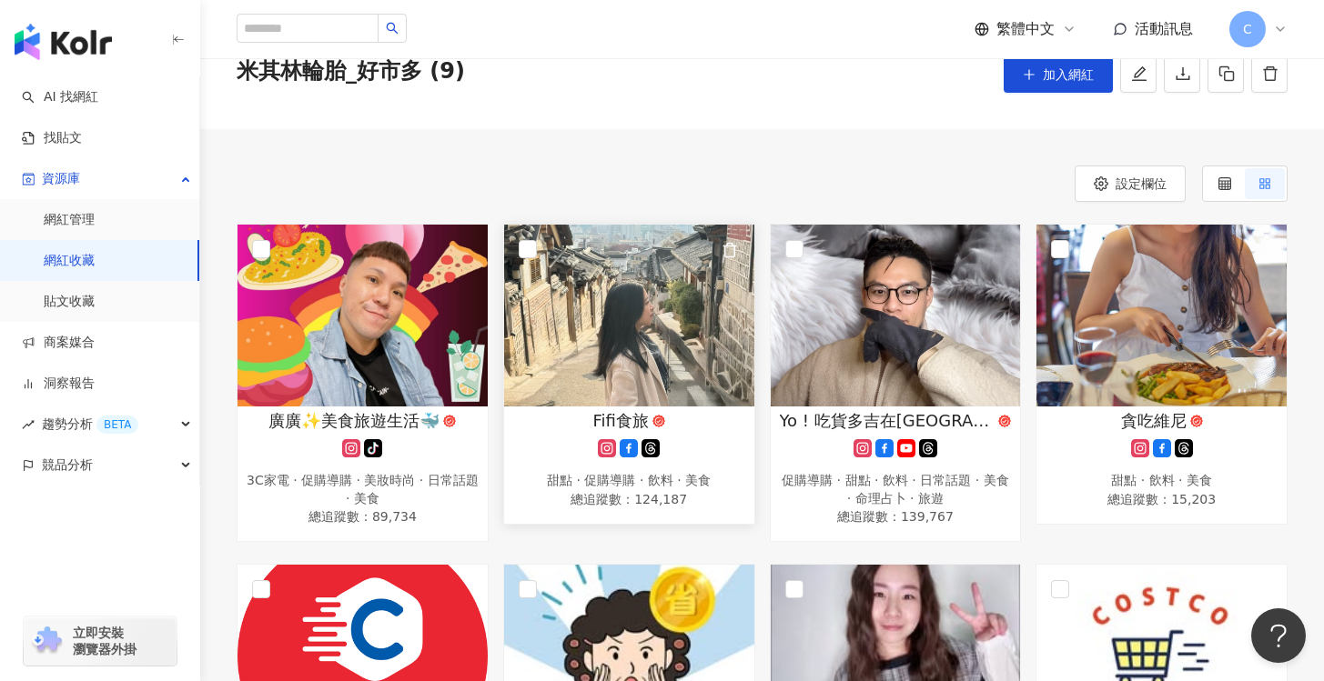
scroll to position [0, 0]
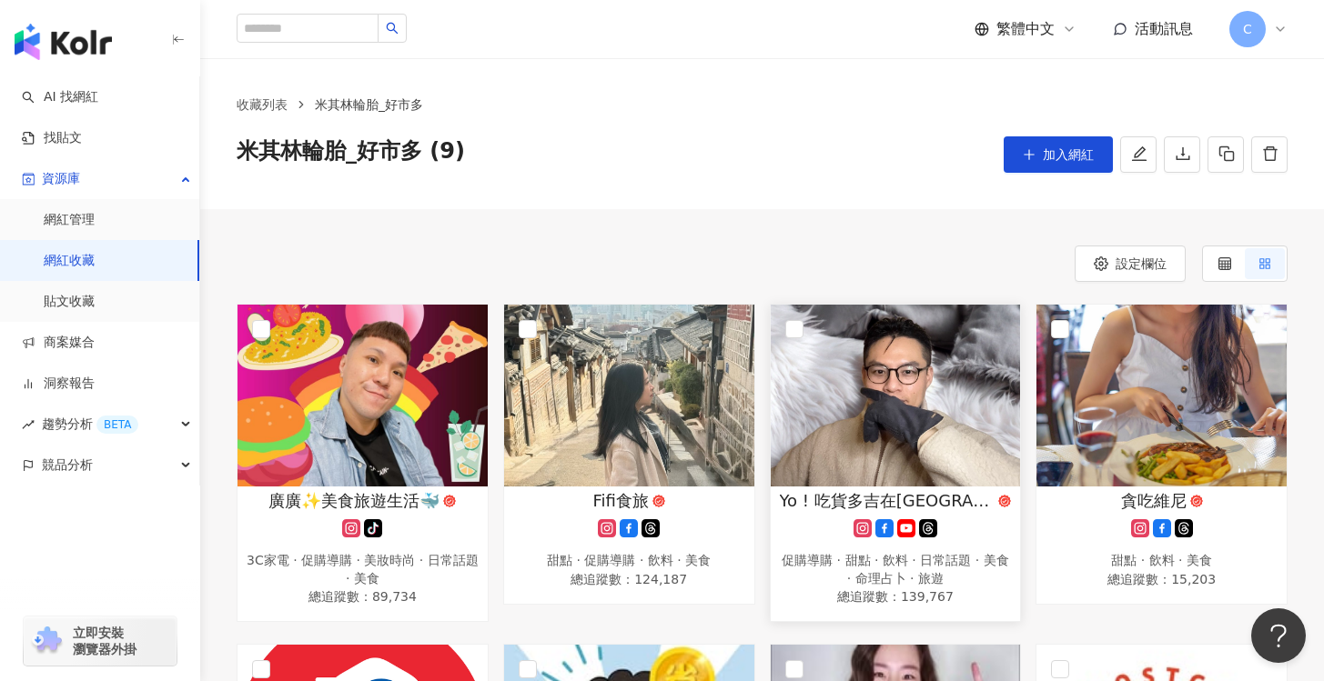
click at [946, 411] on img at bounding box center [895, 396] width 250 height 182
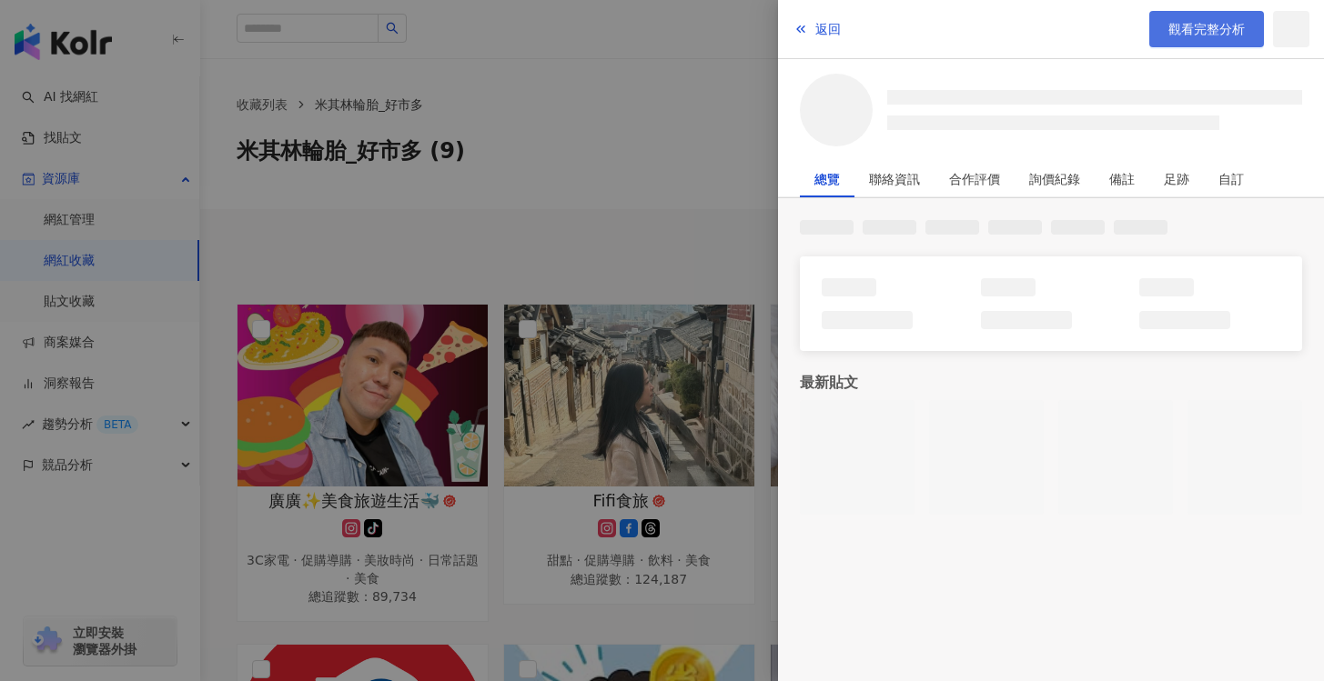
click at [1209, 30] on span "觀看完整分析" at bounding box center [1206, 29] width 76 height 15
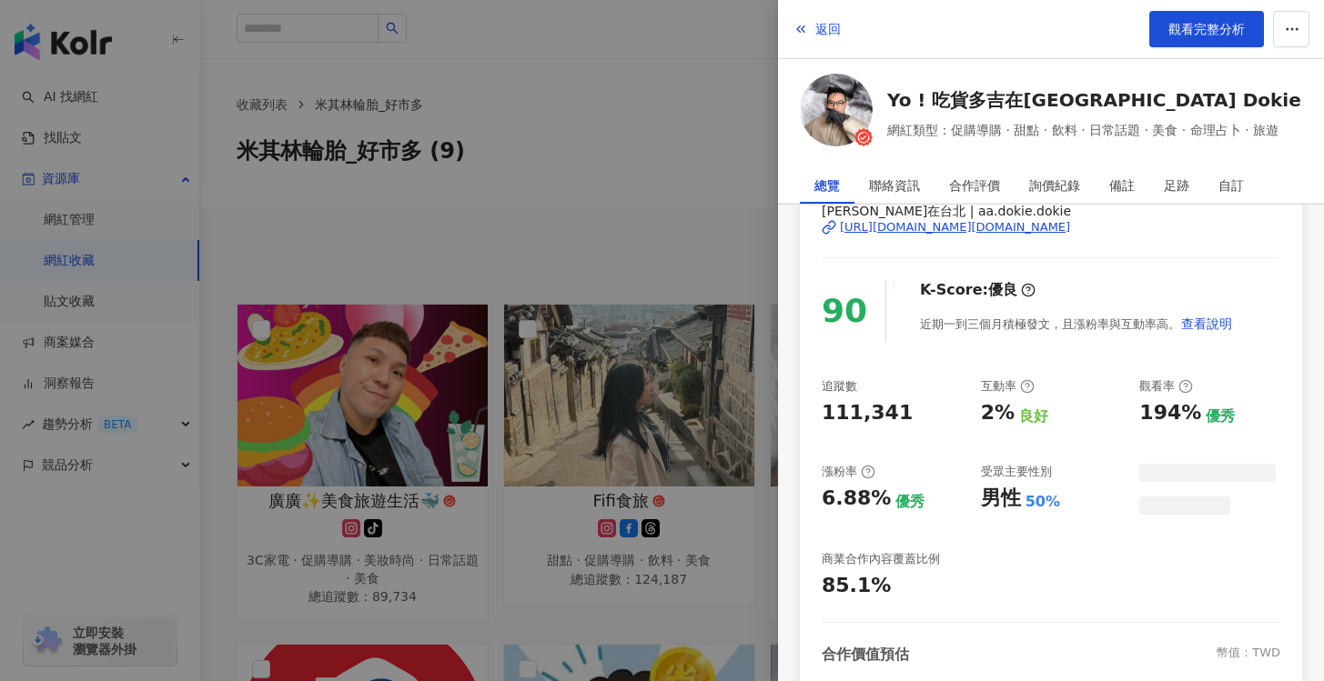
scroll to position [149, 0]
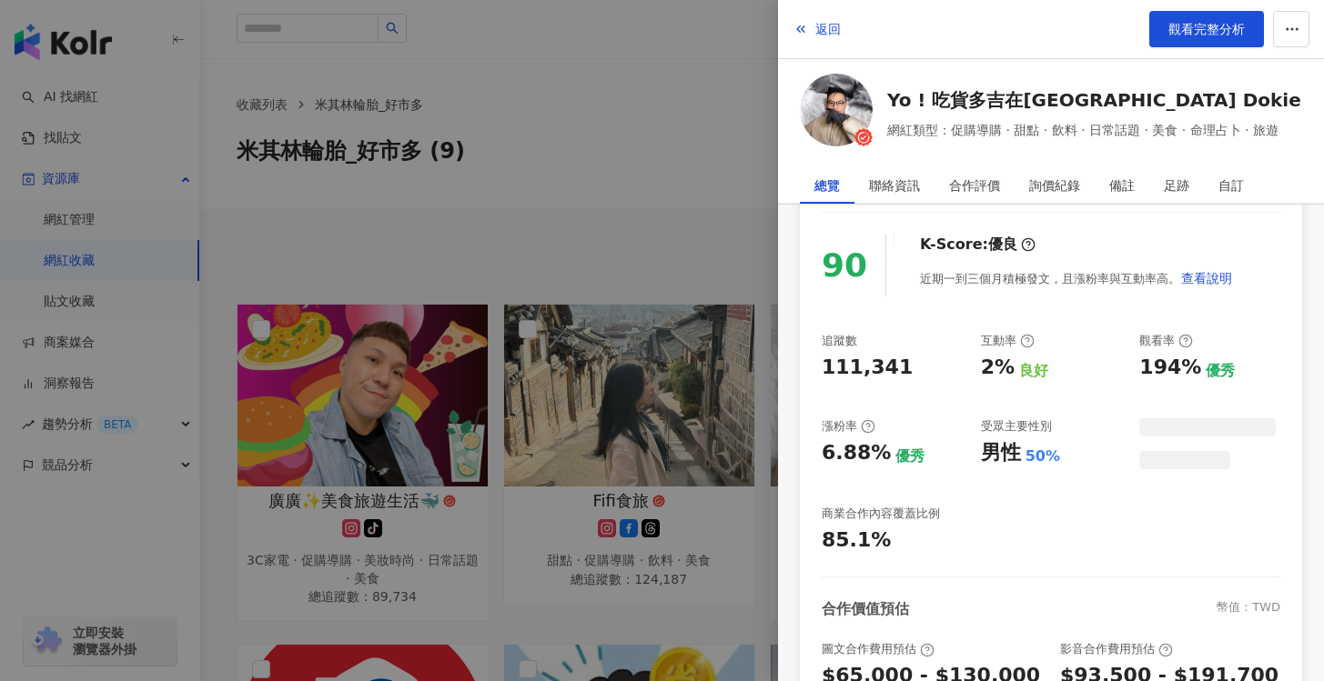
click at [698, 385] on div at bounding box center [662, 340] width 1324 height 681
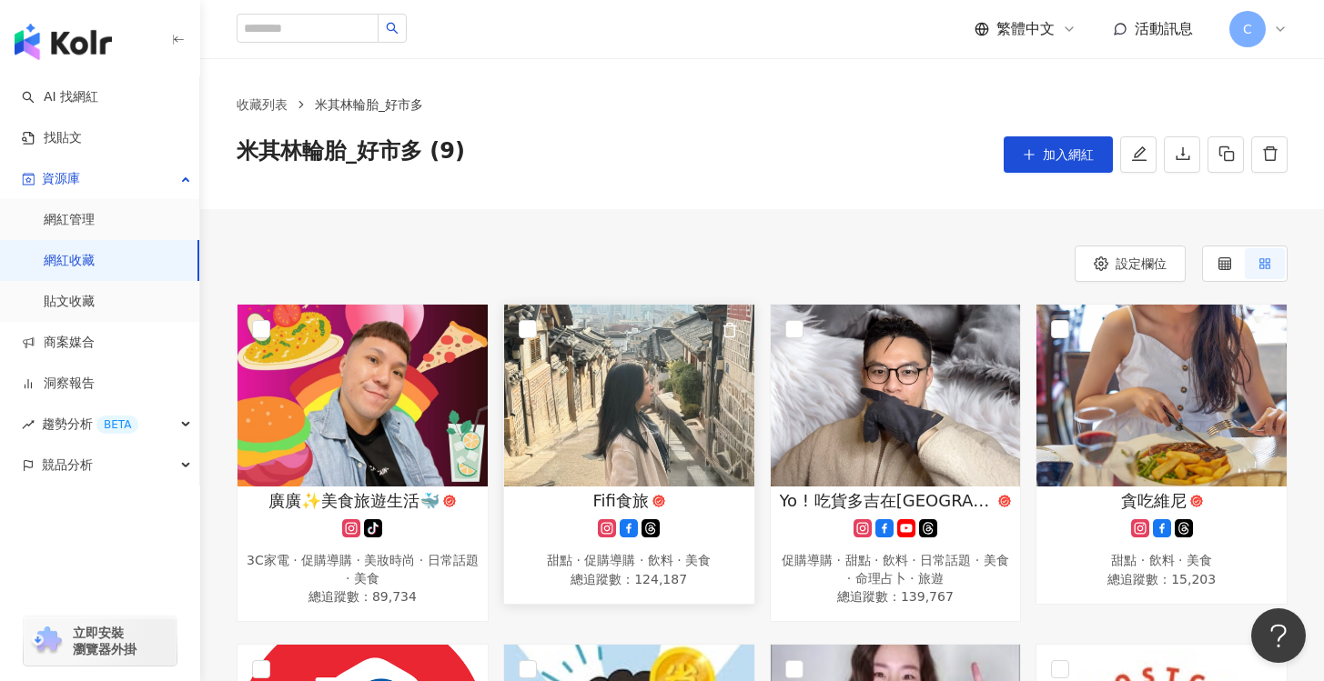
click at [639, 398] on img at bounding box center [629, 396] width 250 height 182
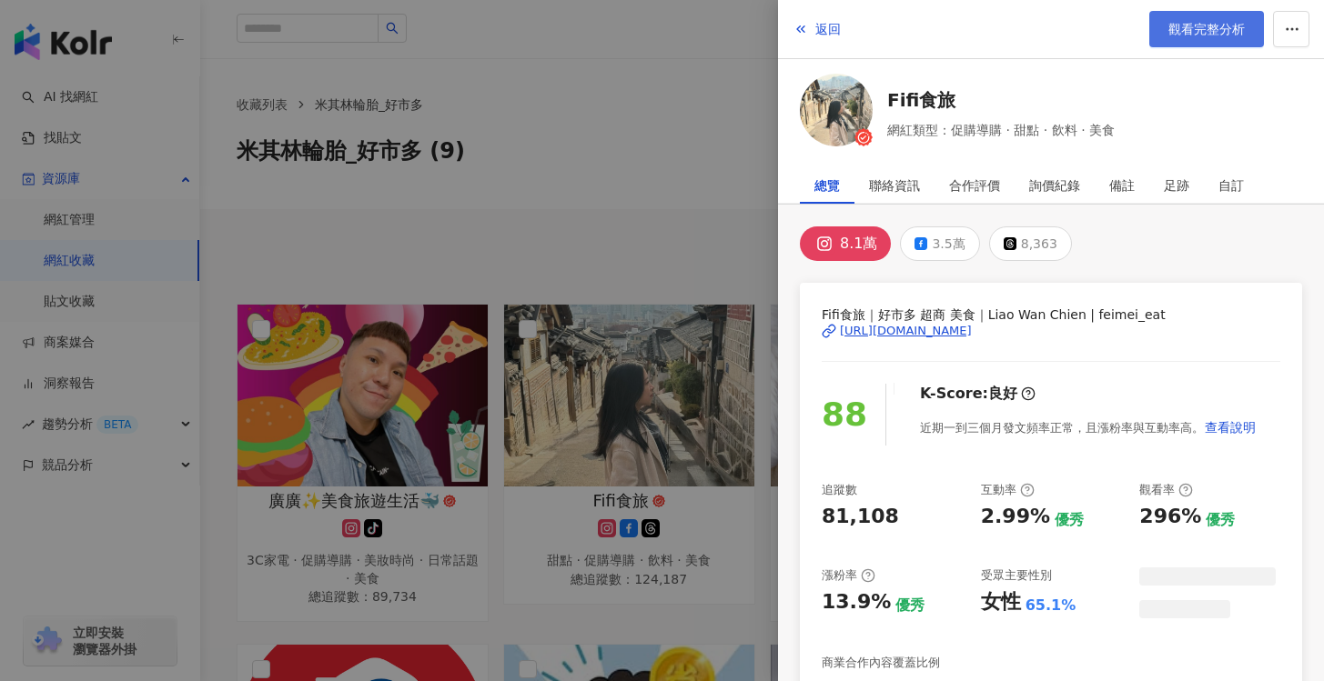
click at [1170, 18] on link "觀看完整分析" at bounding box center [1206, 29] width 115 height 36
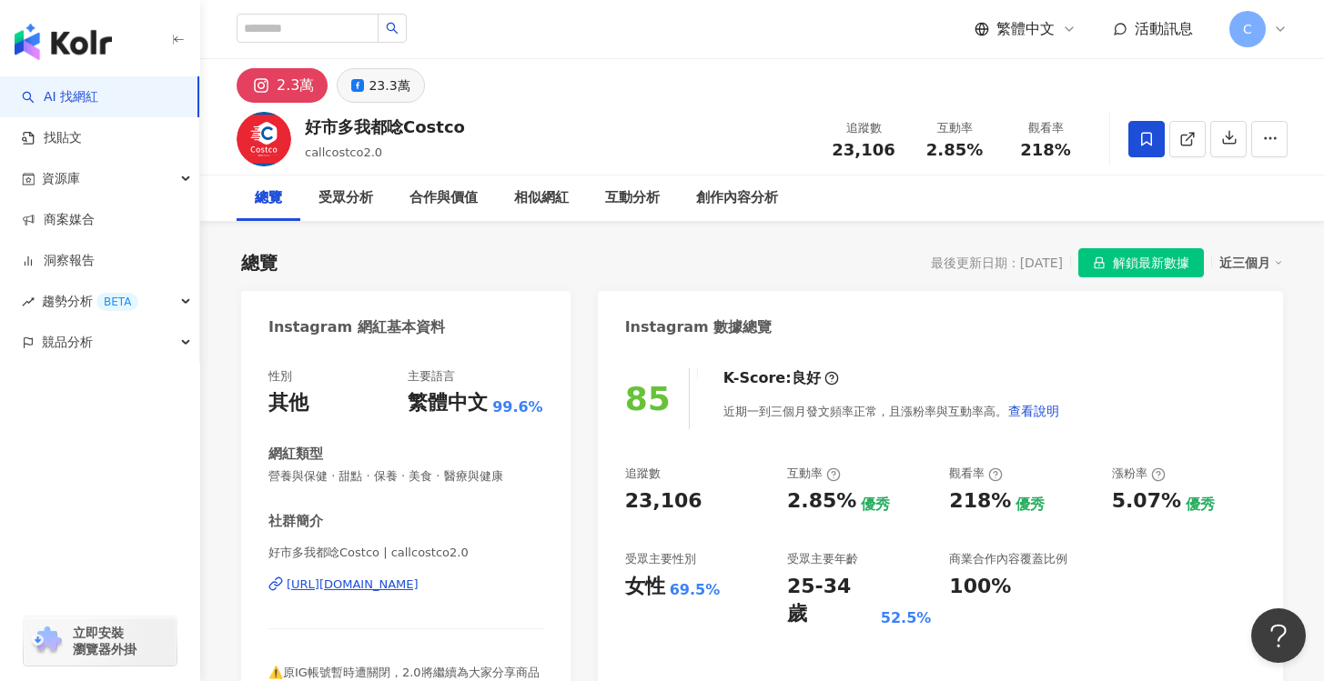
click at [375, 75] on div "23.3萬" at bounding box center [388, 85] width 41 height 25
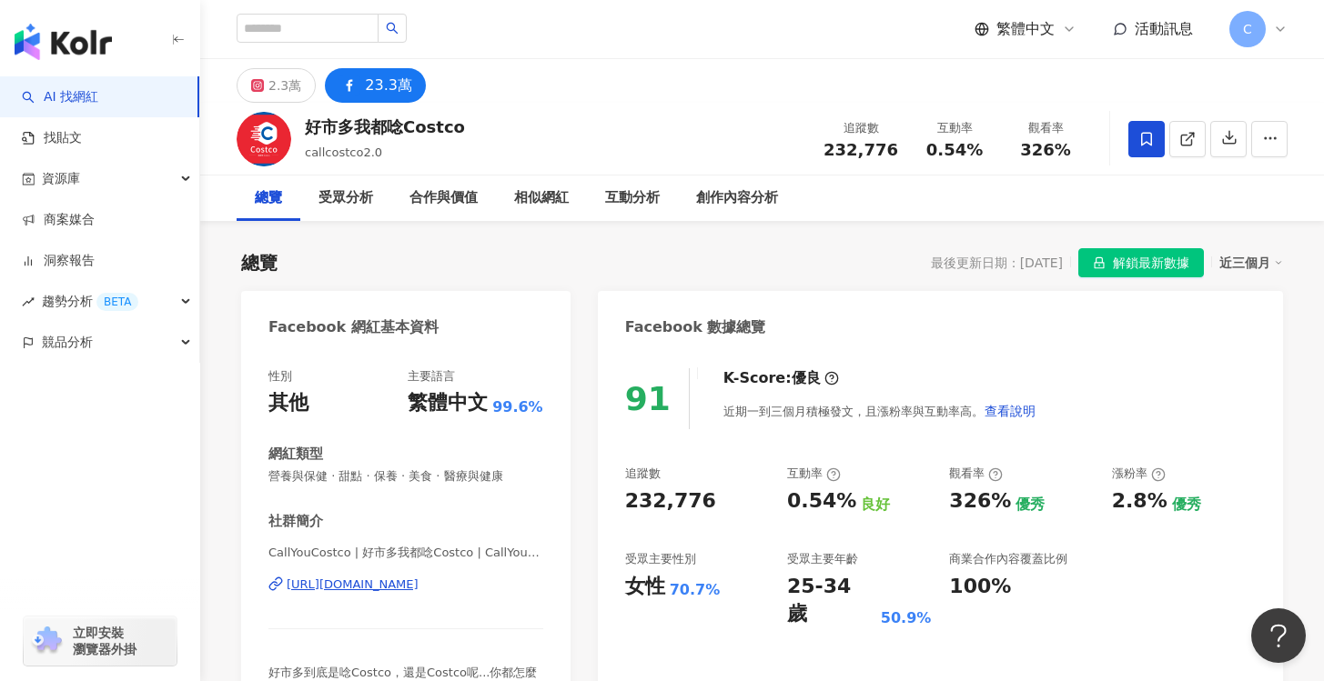
click at [891, 480] on div "互動率" at bounding box center [859, 474] width 144 height 16
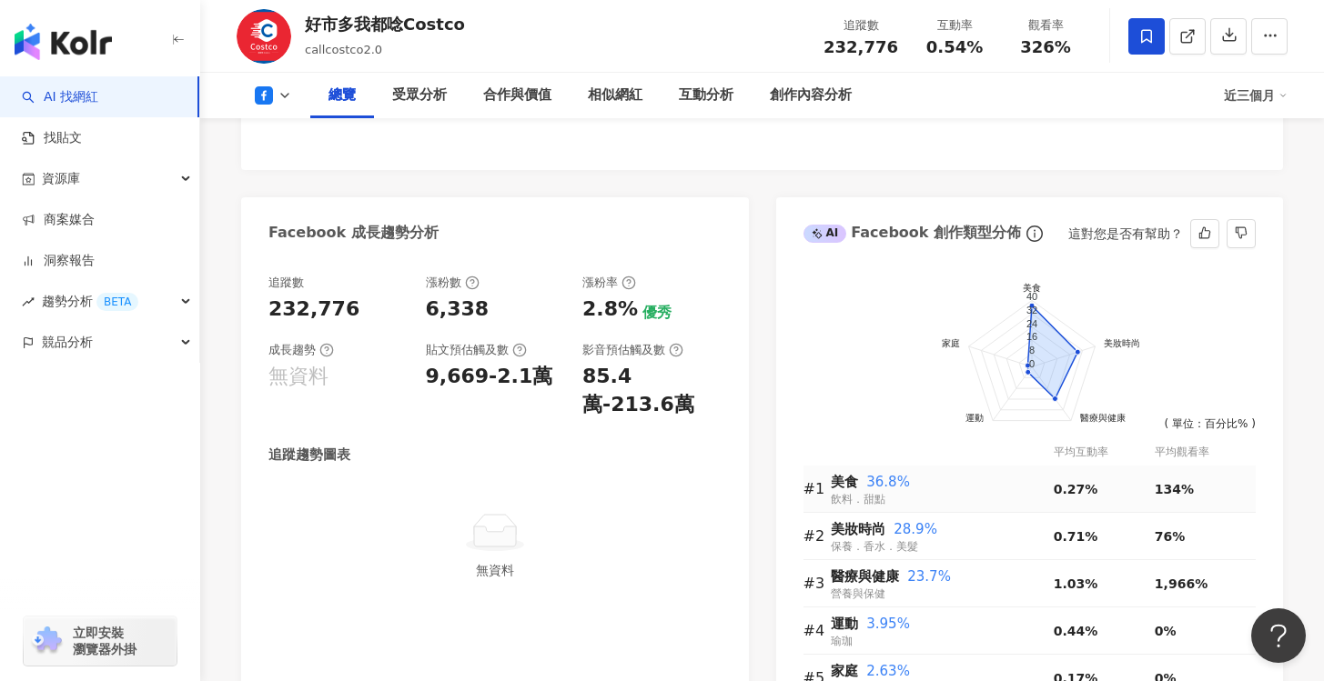
scroll to position [937, 0]
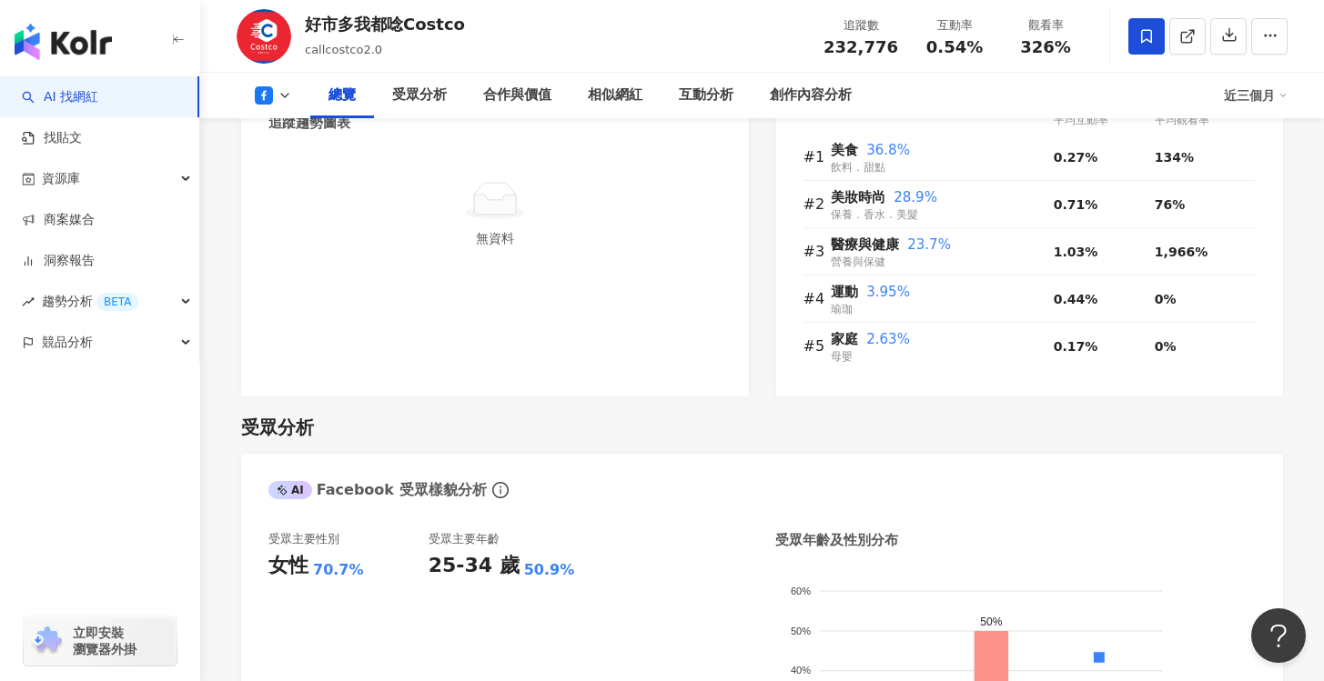
click at [443, 111] on div "受眾分析" at bounding box center [419, 95] width 91 height 45
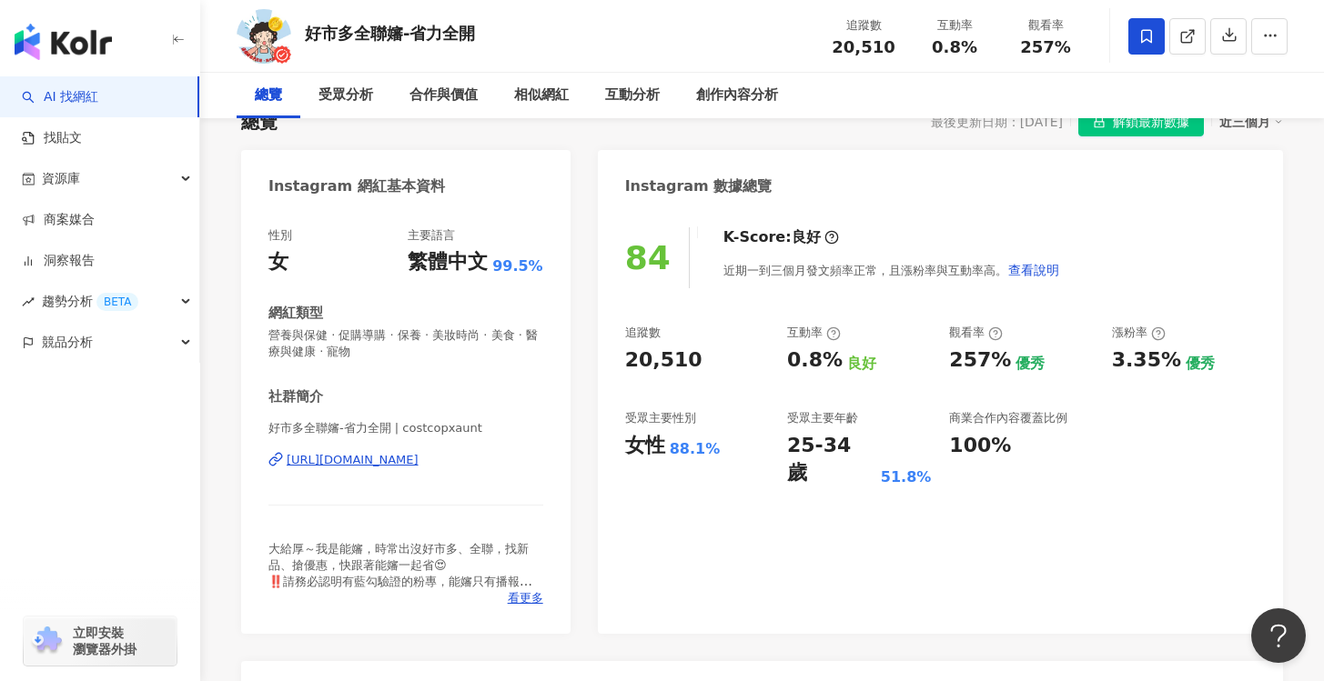
scroll to position [142, 0]
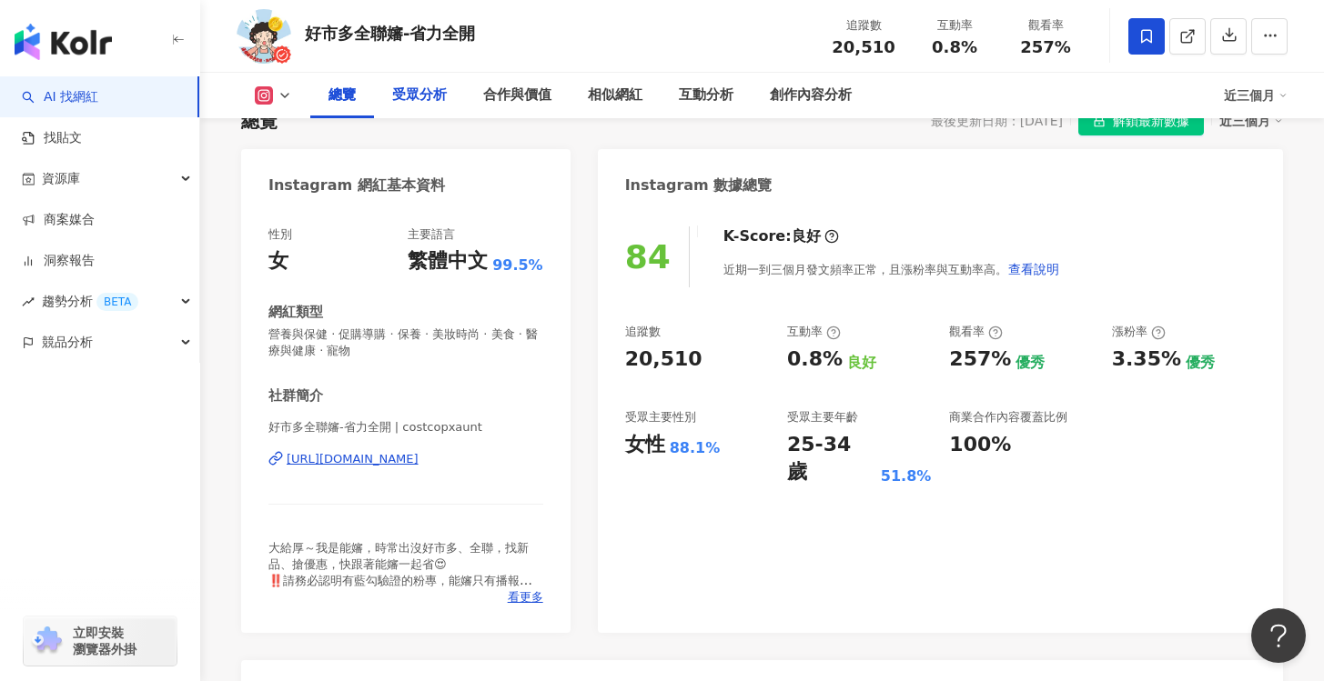
click at [401, 86] on div "受眾分析" at bounding box center [419, 96] width 55 height 22
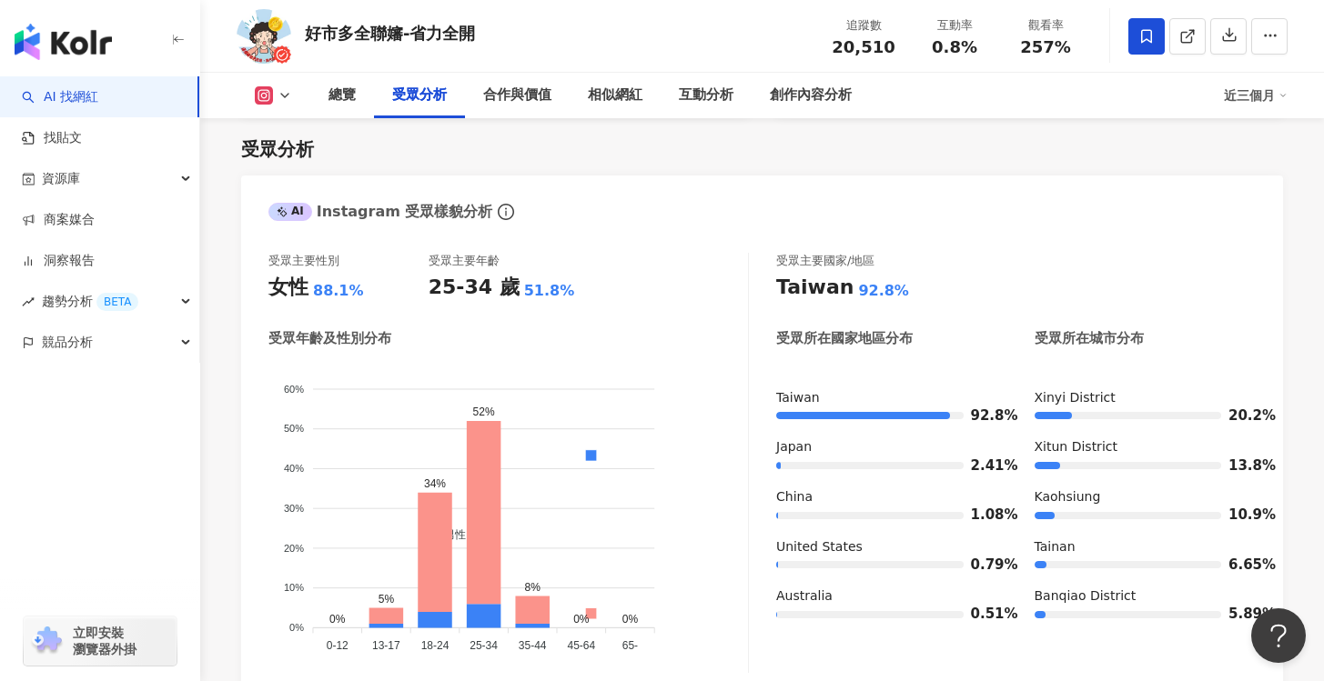
click at [287, 107] on div "總覽 受眾分析 合作與價值 相似網紅 互動分析 創作內容分析 近三個月" at bounding box center [762, 95] width 1051 height 45
click at [280, 105] on div "總覽 受眾分析 合作與價值 相似網紅 互動分析 創作內容分析 近三個月" at bounding box center [762, 95] width 1051 height 45
click at [277, 100] on icon at bounding box center [284, 95] width 15 height 15
click at [306, 170] on button "Facebook" at bounding box center [293, 171] width 93 height 25
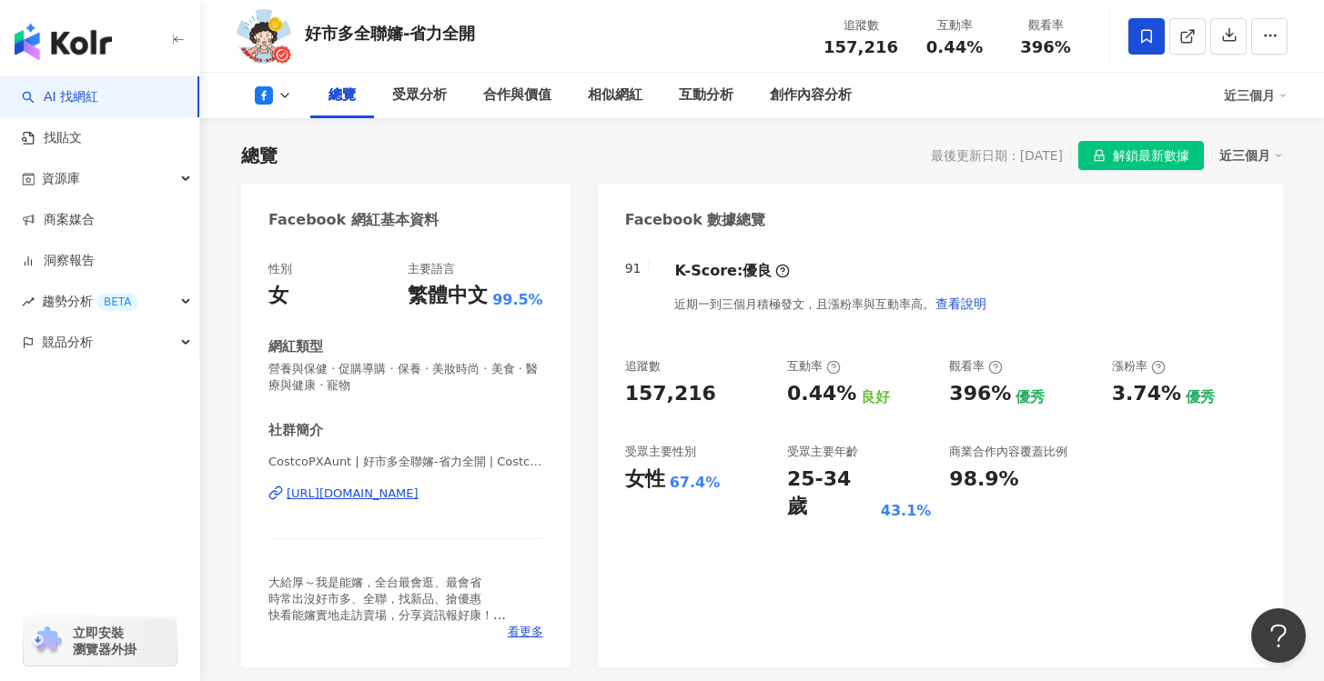
scroll to position [182, 0]
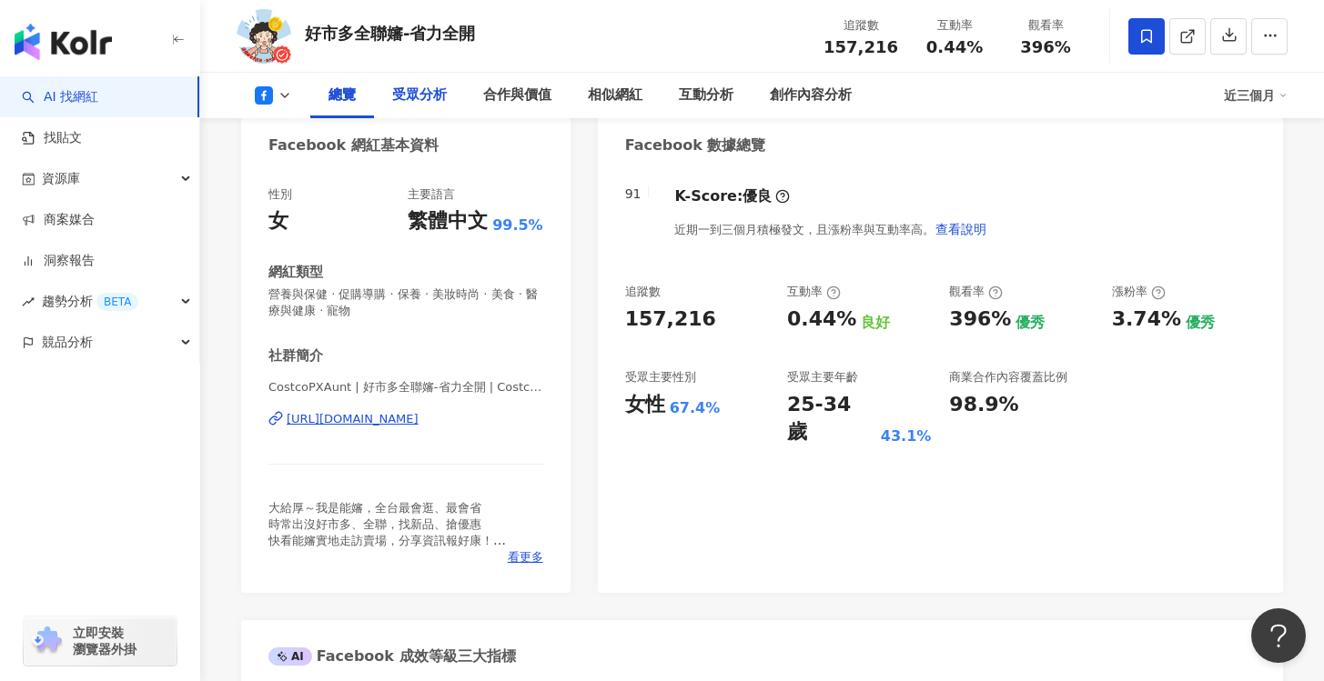
click at [433, 106] on div "受眾分析" at bounding box center [419, 95] width 91 height 45
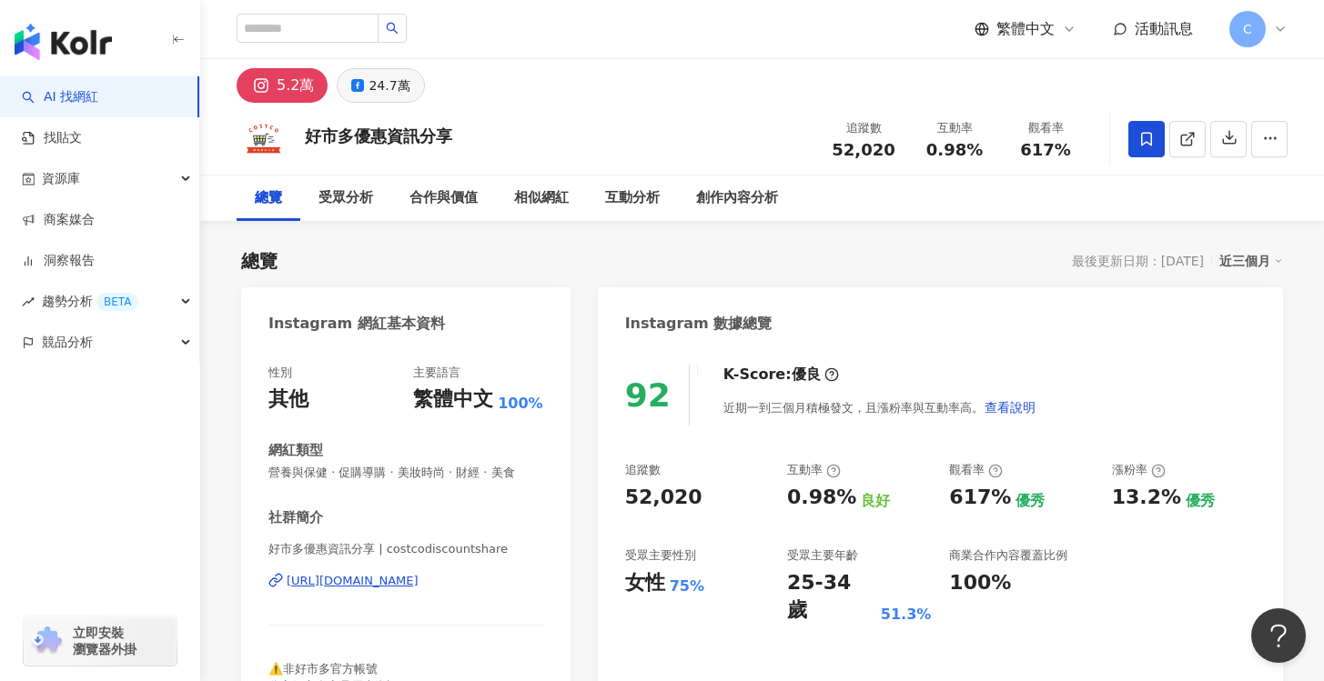
click at [357, 76] on button "24.7萬" at bounding box center [380, 85] width 87 height 35
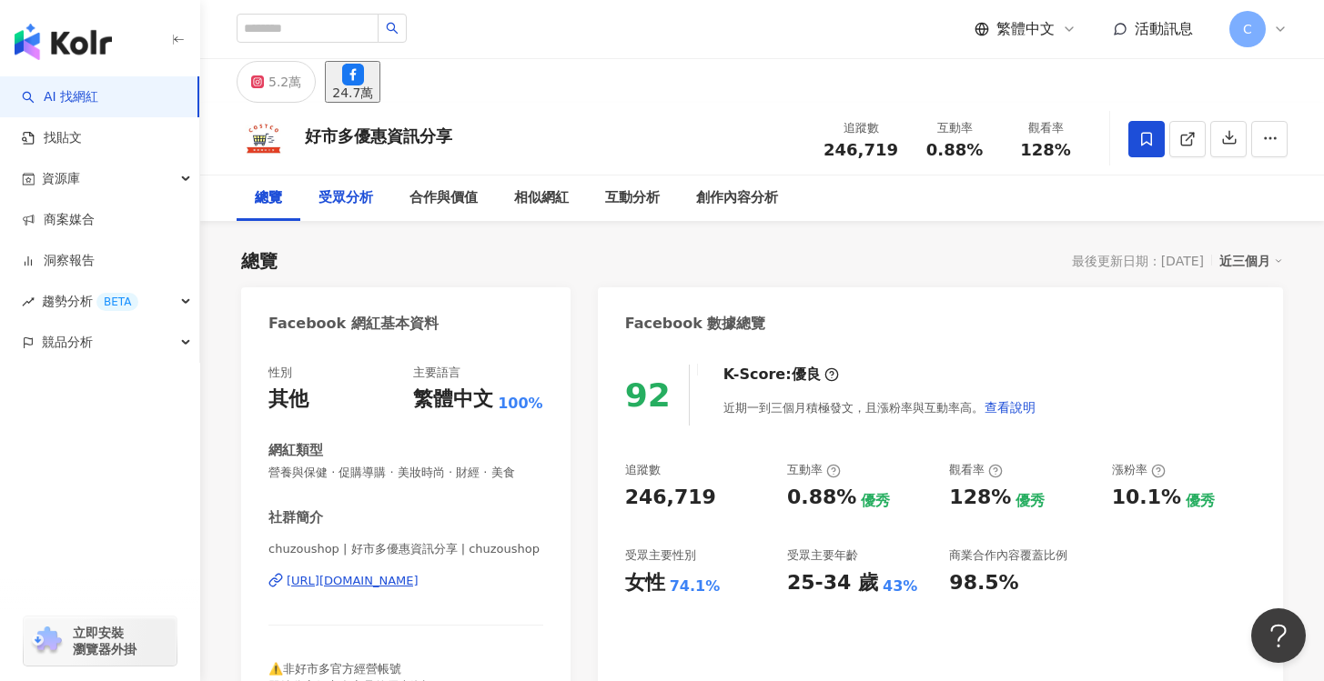
click at [348, 203] on div "受眾分析" at bounding box center [345, 198] width 55 height 22
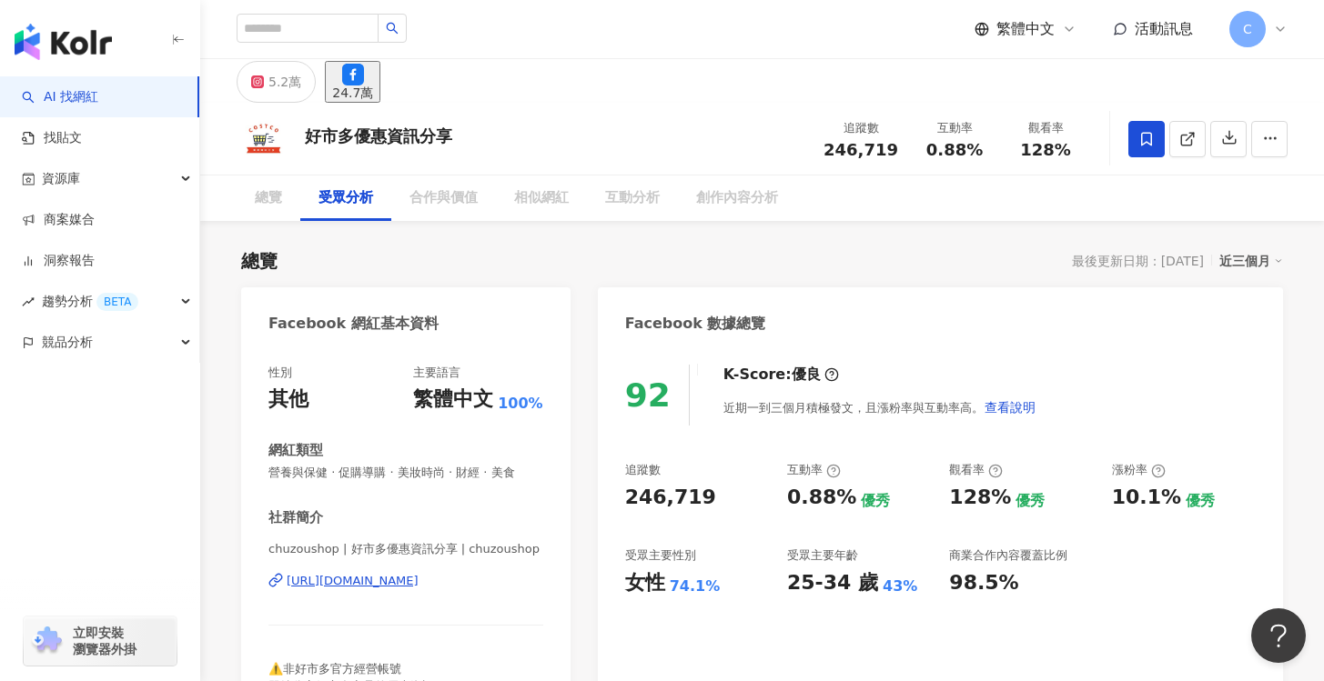
scroll to position [1554, 0]
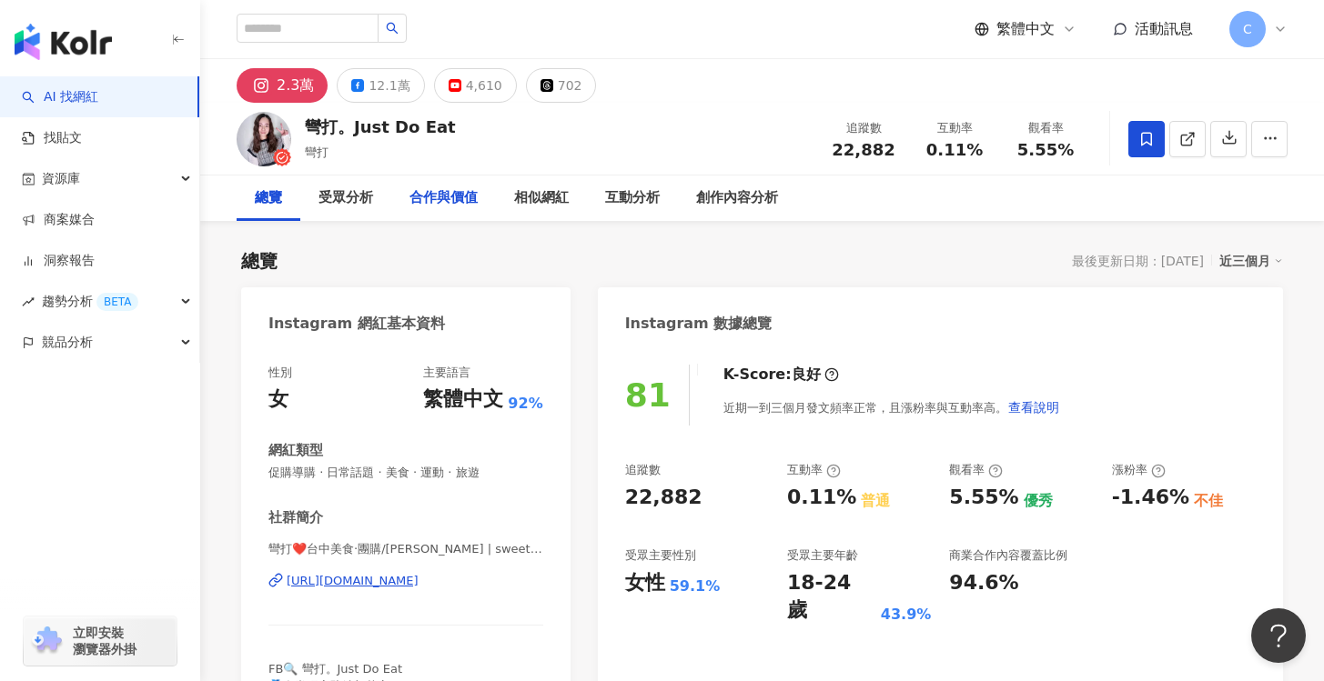
click at [422, 207] on div "合作與價值" at bounding box center [443, 198] width 68 height 22
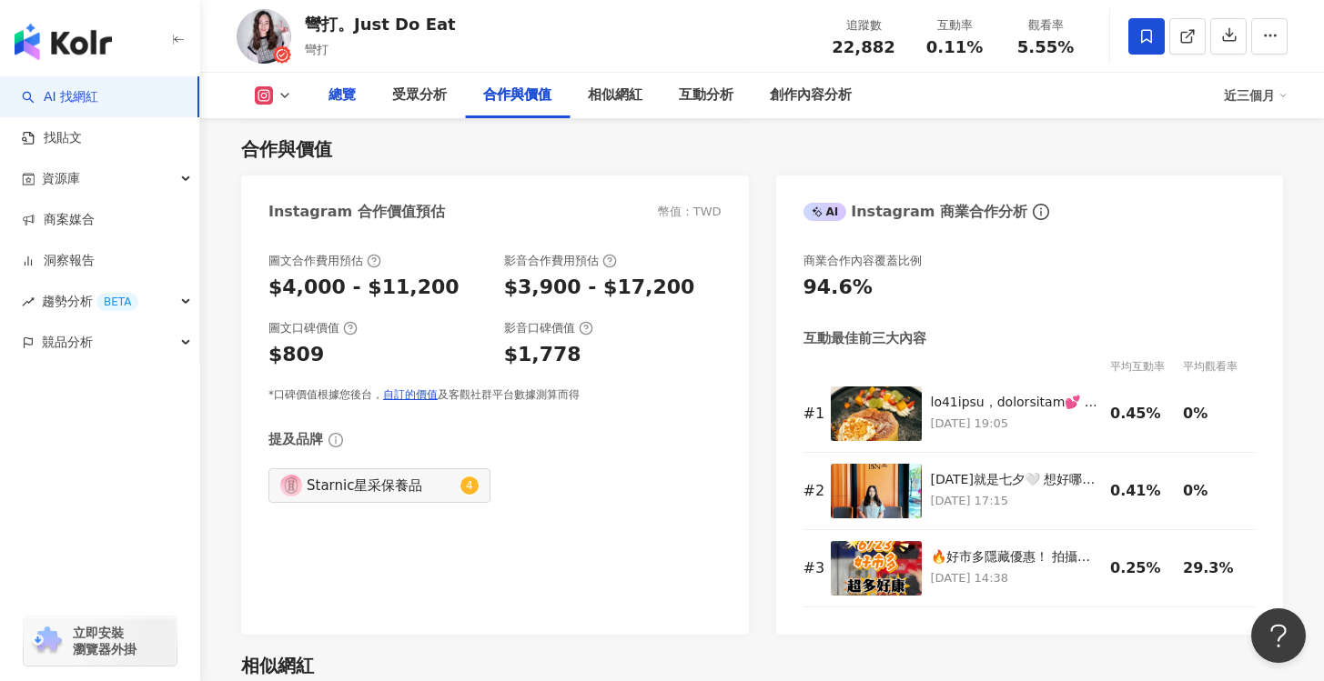
click at [345, 98] on div "總覽" at bounding box center [341, 96] width 27 height 22
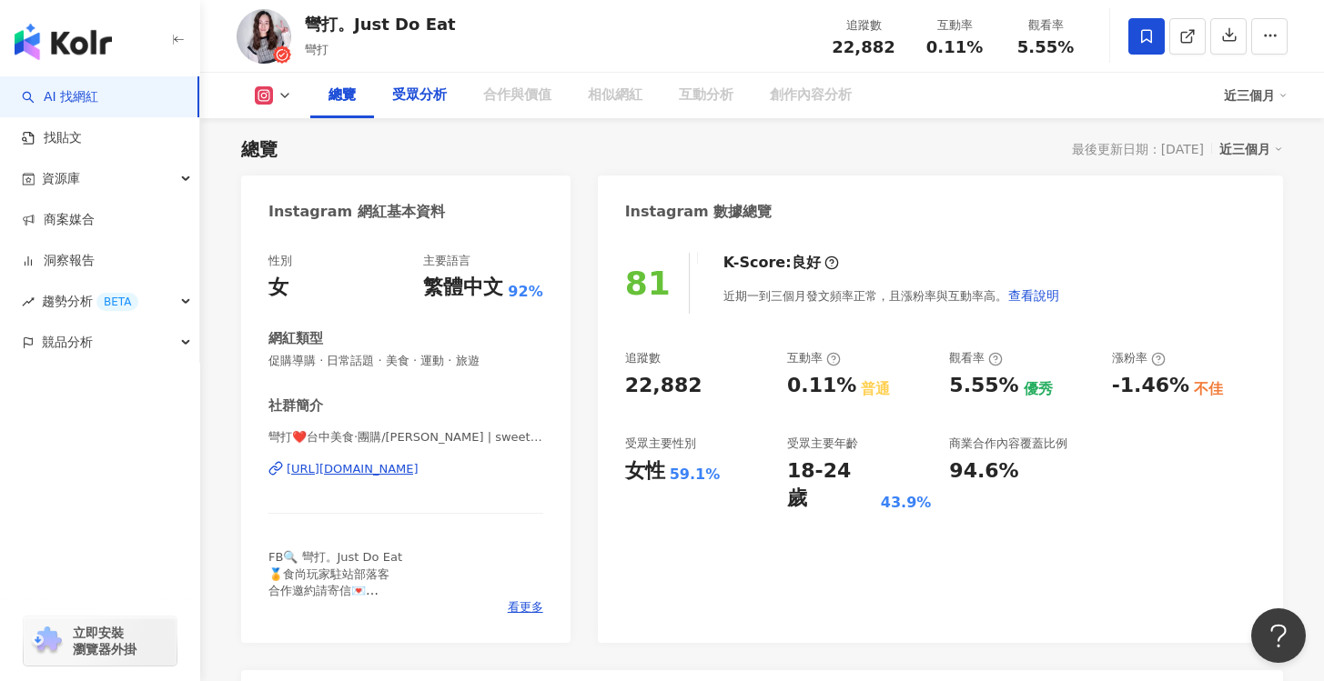
click at [409, 96] on div "受眾分析" at bounding box center [419, 96] width 55 height 22
click at [407, 96] on div "受眾分析" at bounding box center [419, 96] width 55 height 22
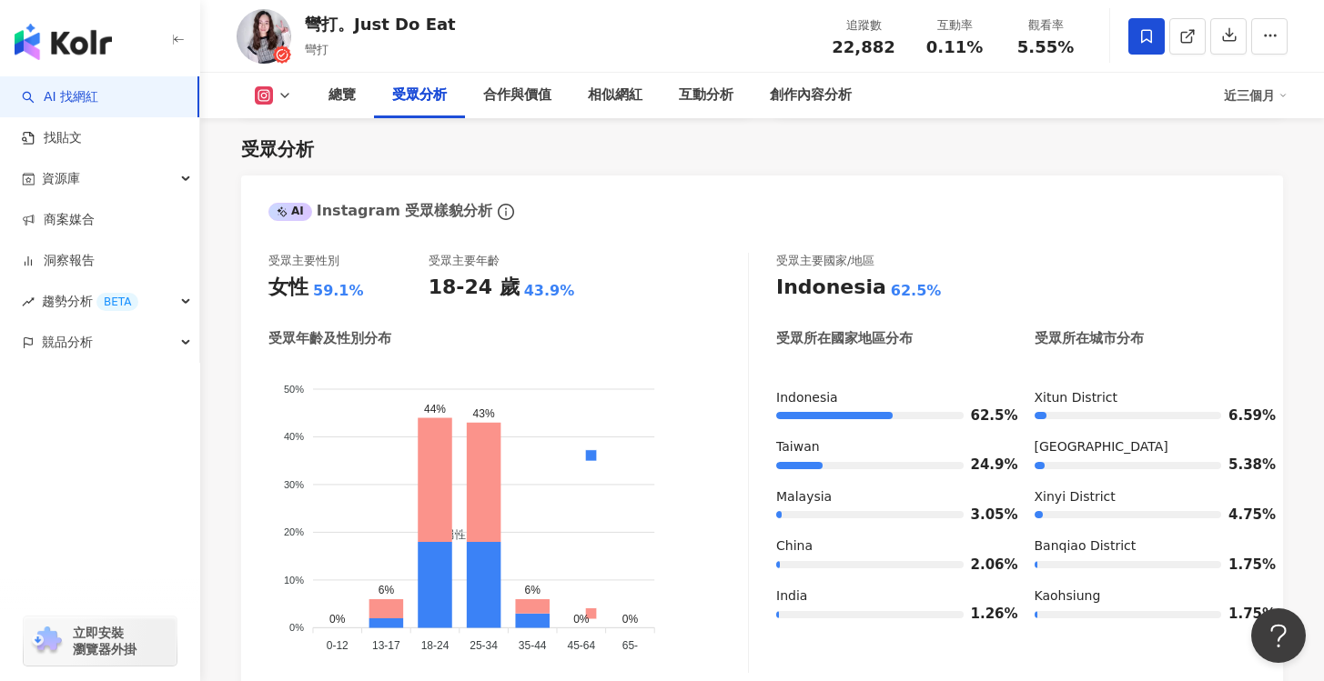
click at [244, 98] on button at bounding box center [274, 95] width 74 height 18
click at [265, 97] on rect at bounding box center [264, 96] width 15 height 14
click at [304, 173] on div "受眾分析 AI Instagram 受眾樣貌分析 受眾主要性別 女性 59.1% 受眾主要年齡 18-24 歲 43.9% 受眾年齡及性別分布 男性 女性 5…" at bounding box center [762, 566] width 1042 height 897
click at [258, 95] on rect at bounding box center [264, 96] width 15 height 14
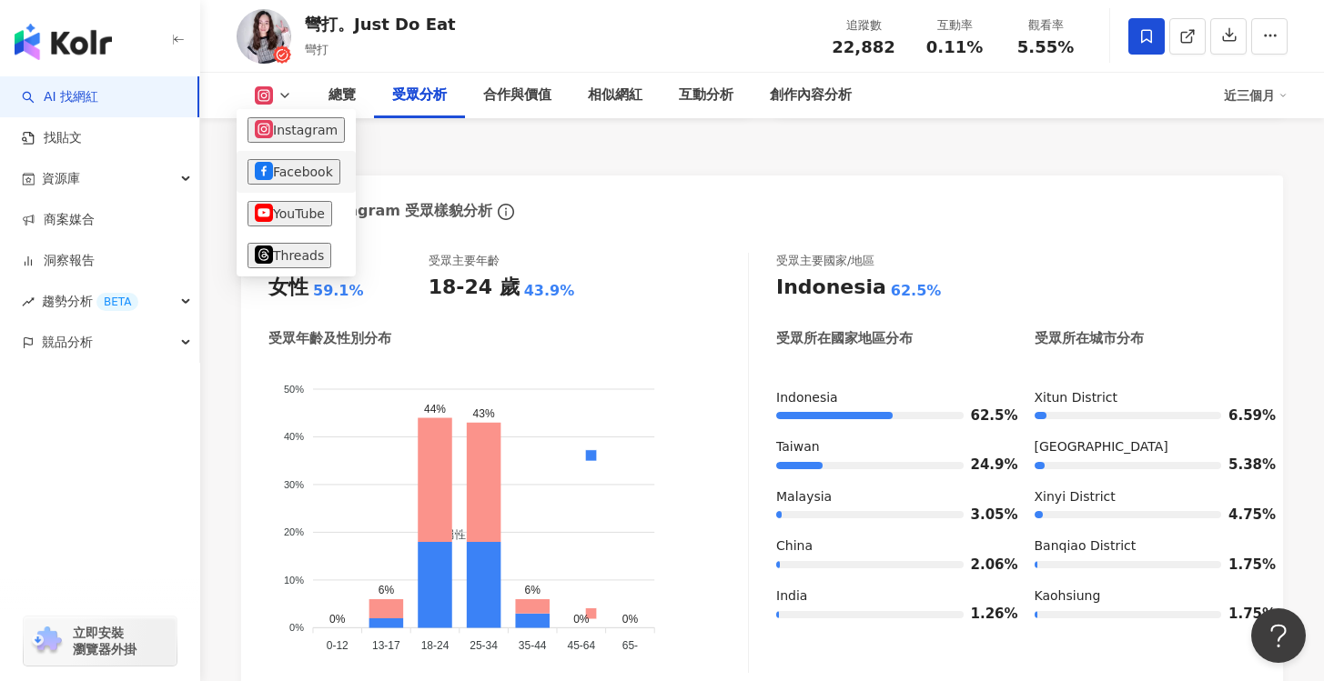
click at [293, 166] on button "Facebook" at bounding box center [293, 171] width 93 height 25
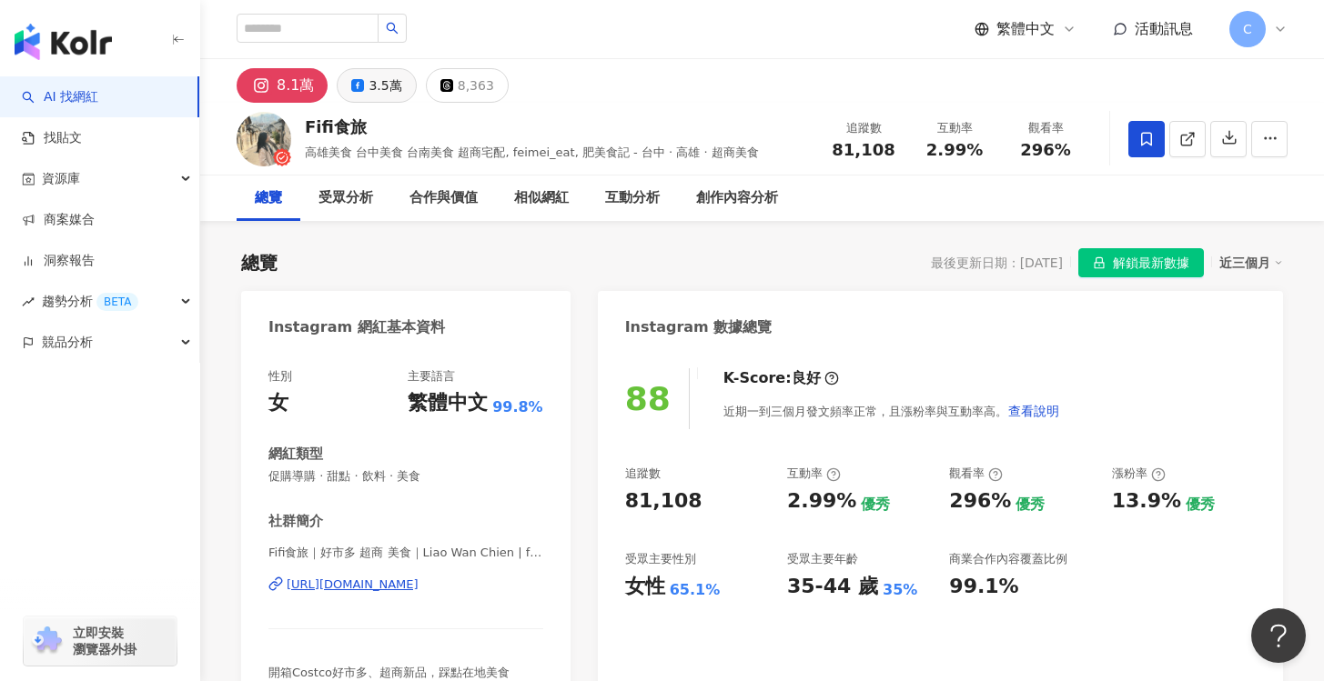
click at [370, 95] on div "3.5萬" at bounding box center [384, 85] width 33 height 25
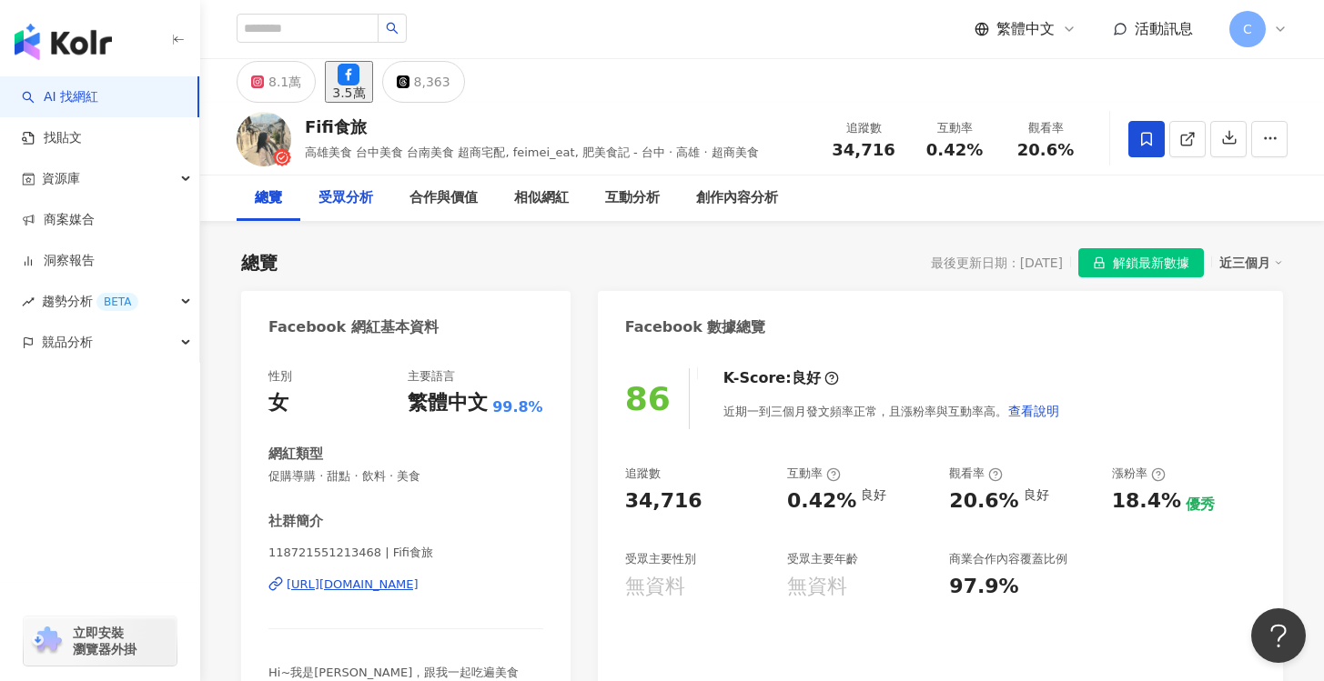
click at [355, 209] on div "受眾分析" at bounding box center [345, 198] width 91 height 45
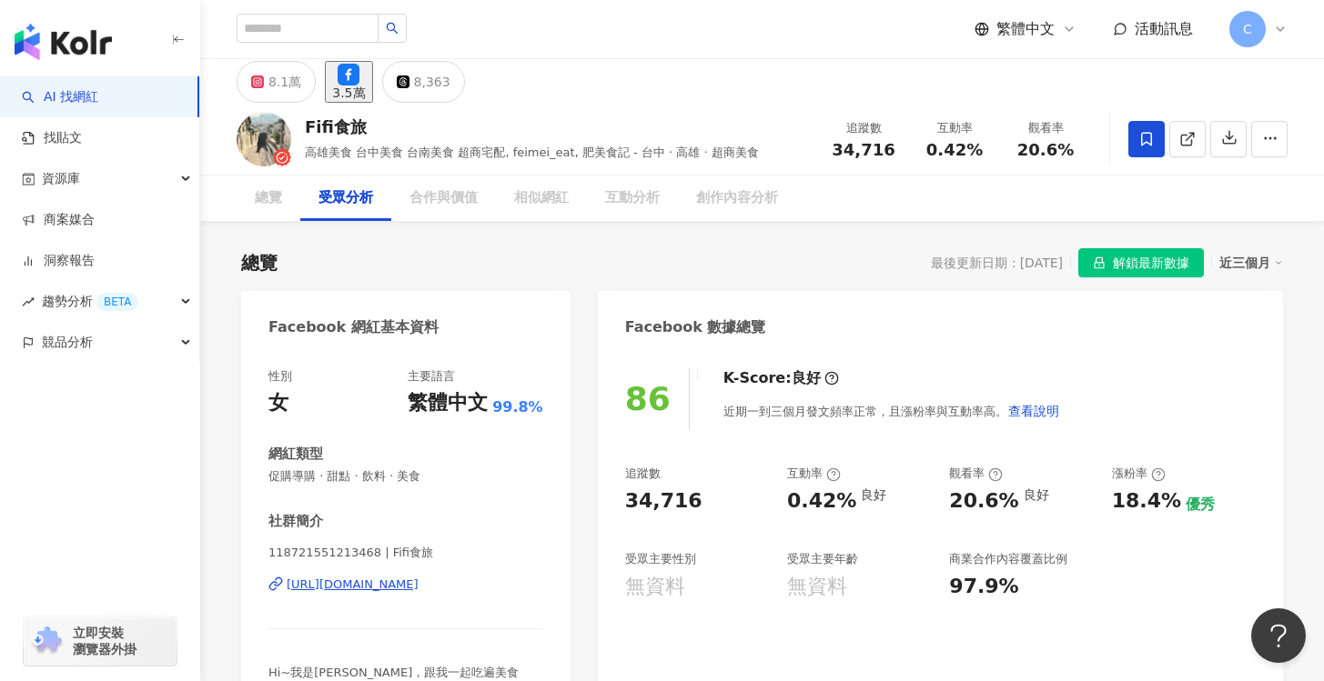
scroll to position [1541, 0]
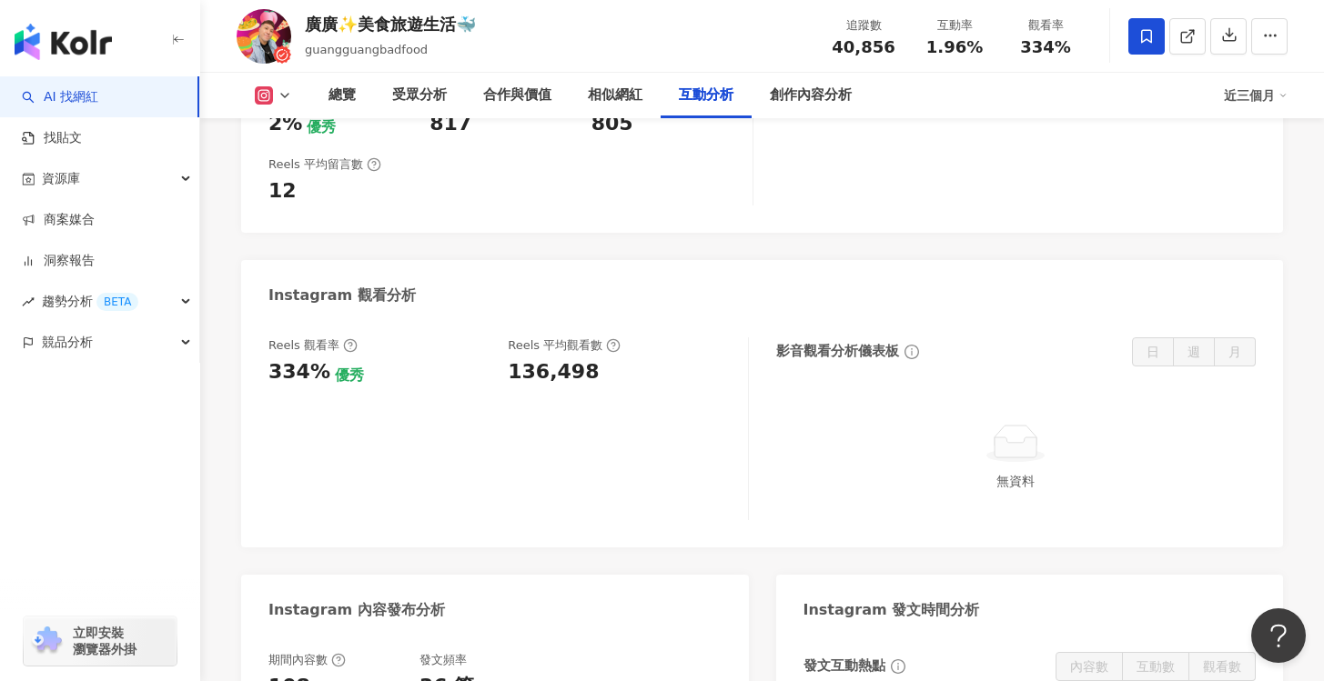
scroll to position [3780, 0]
click at [408, 96] on div "受眾分析" at bounding box center [419, 96] width 55 height 22
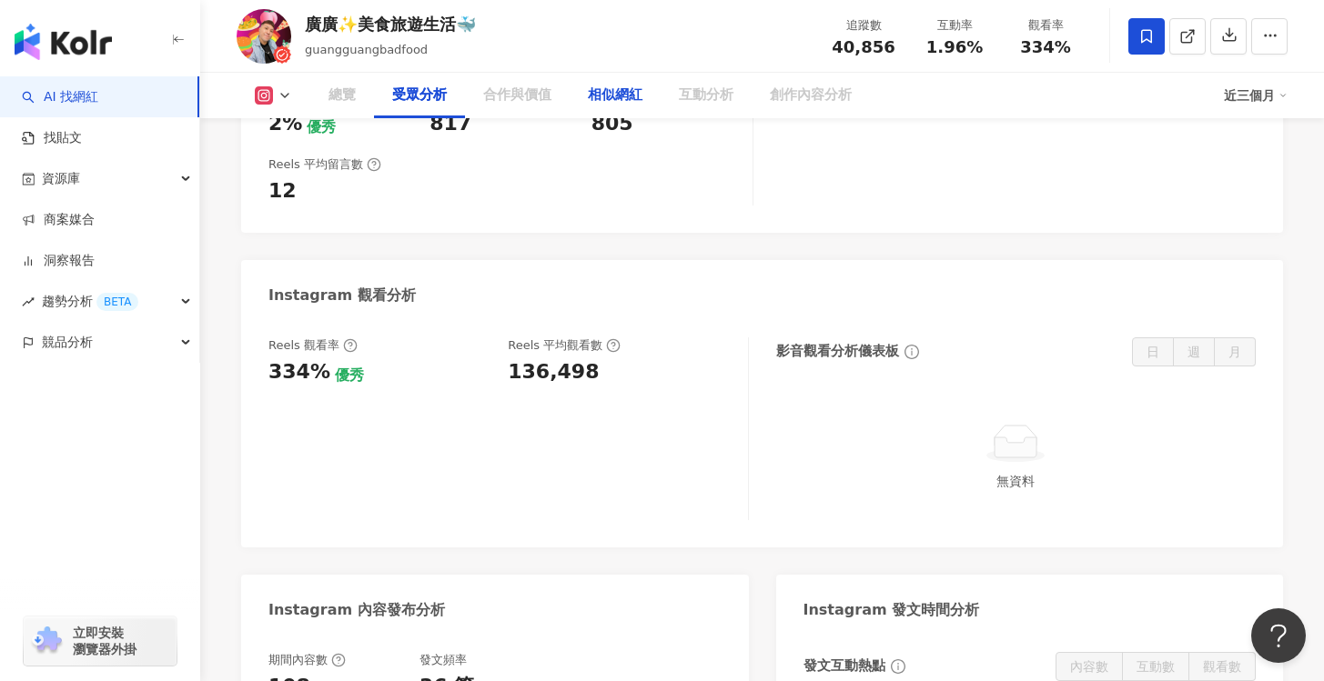
scroll to position [1511, 0]
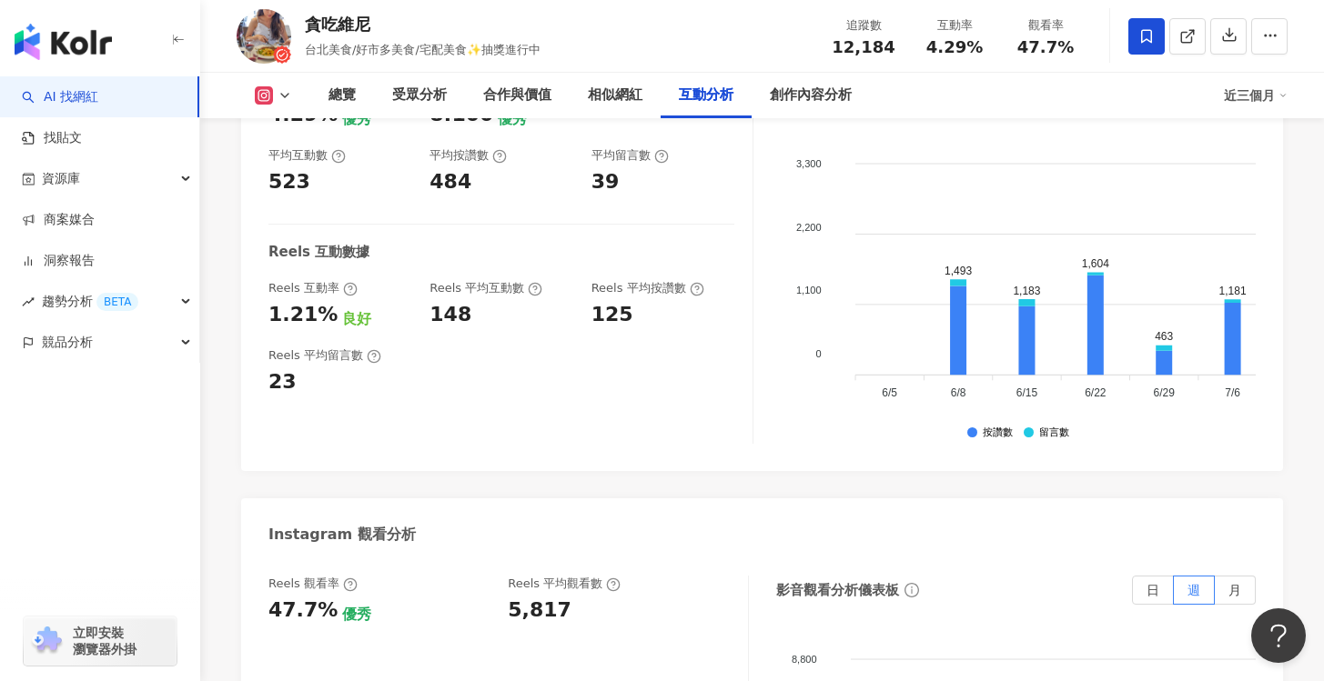
scroll to position [4130, 0]
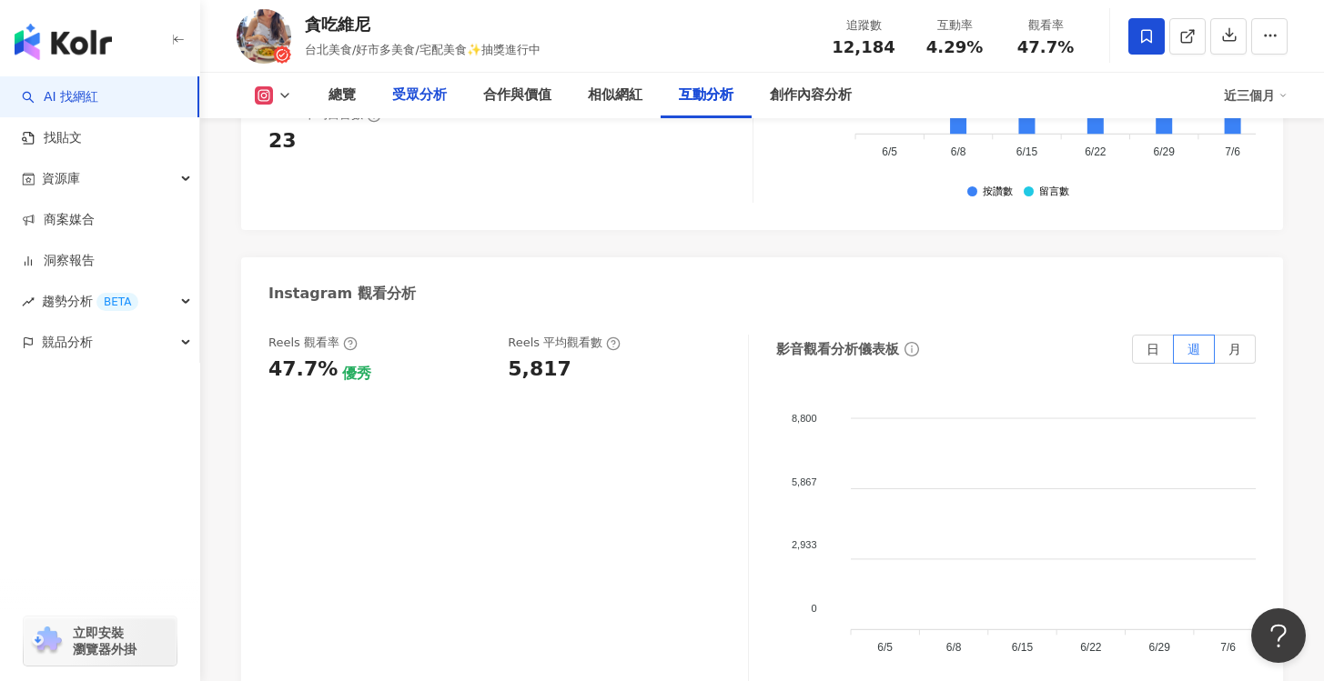
click at [413, 102] on div "受眾分析" at bounding box center [419, 96] width 55 height 22
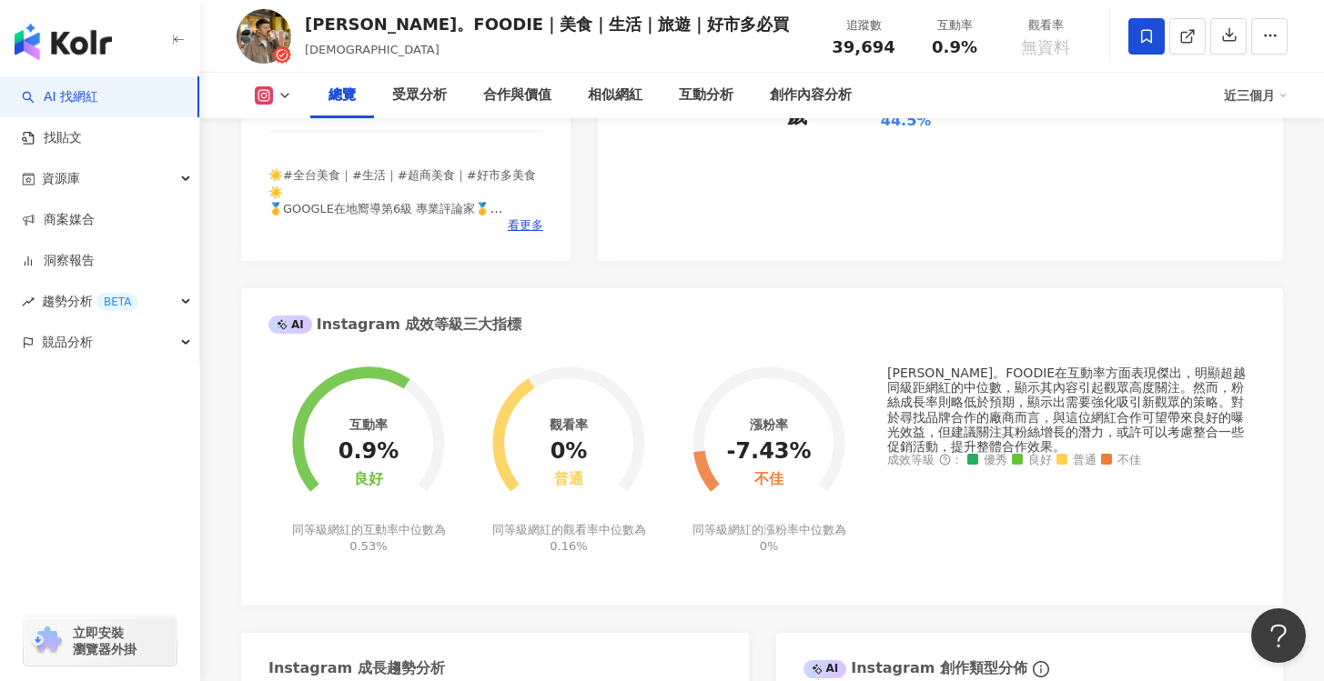
scroll to position [96, 0]
